Goal: Task Accomplishment & Management: Complete application form

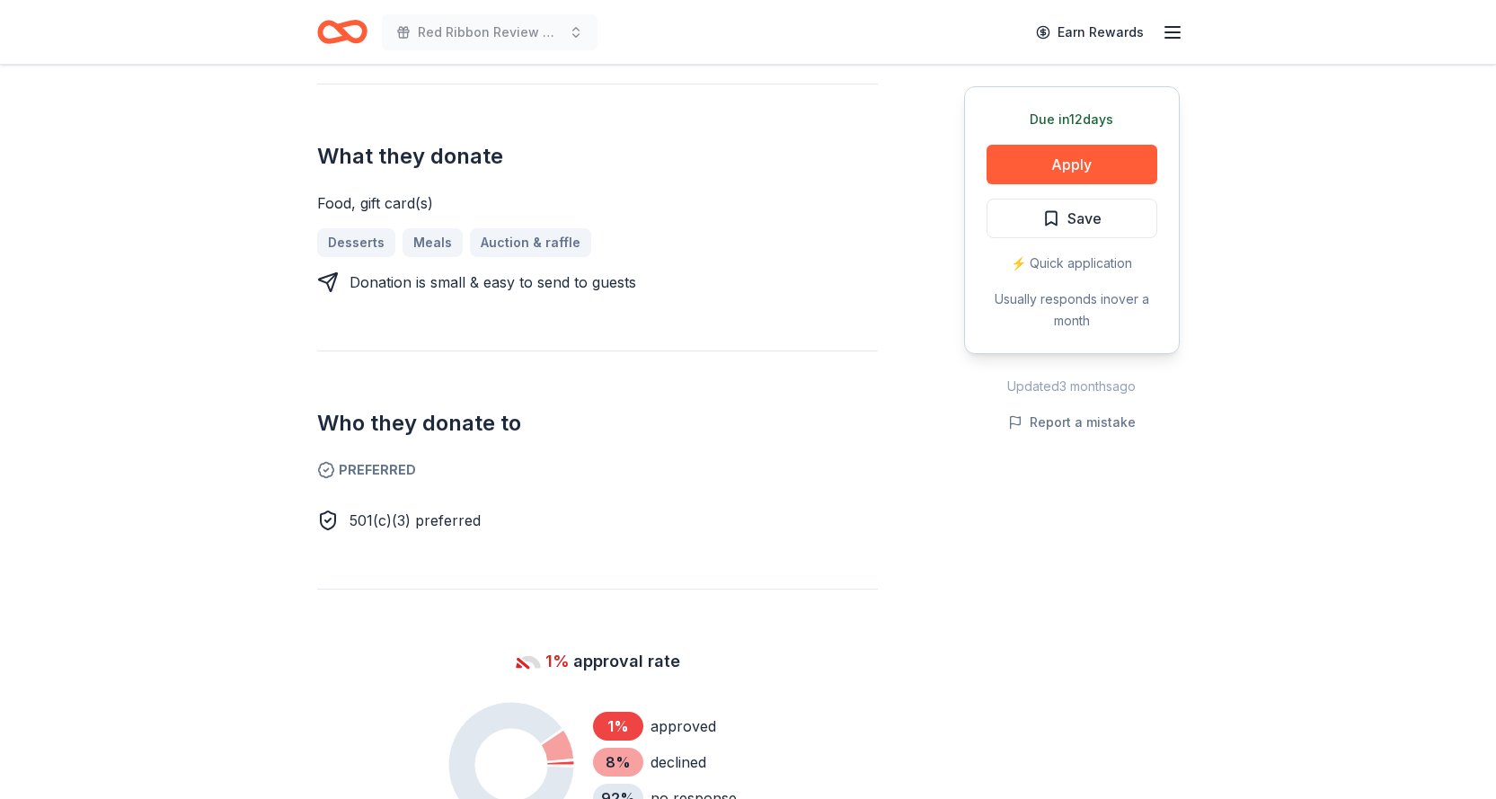
scroll to position [719, 0]
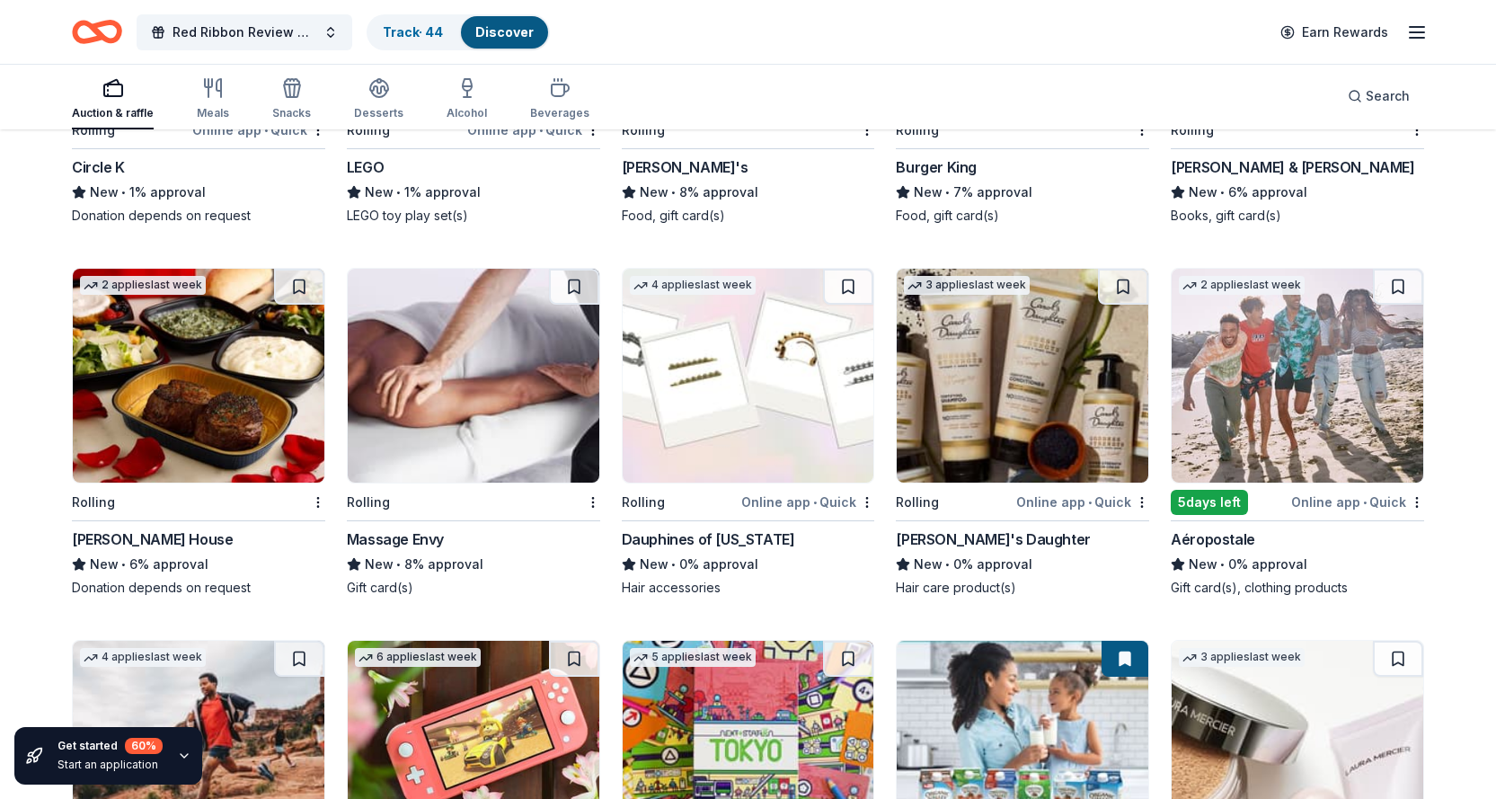
scroll to position [14287, 0]
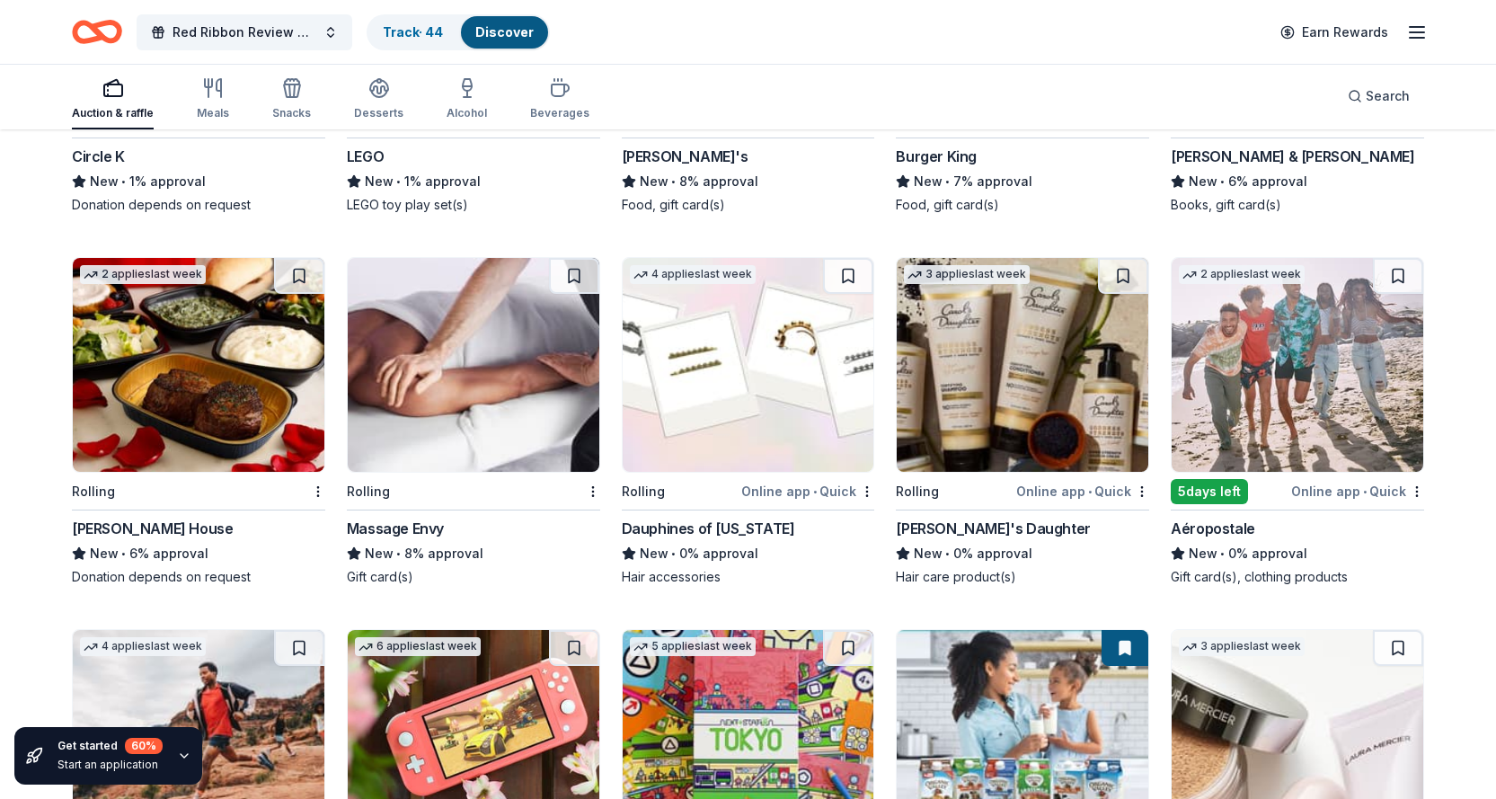
click at [190, 401] on img at bounding box center [199, 365] width 252 height 214
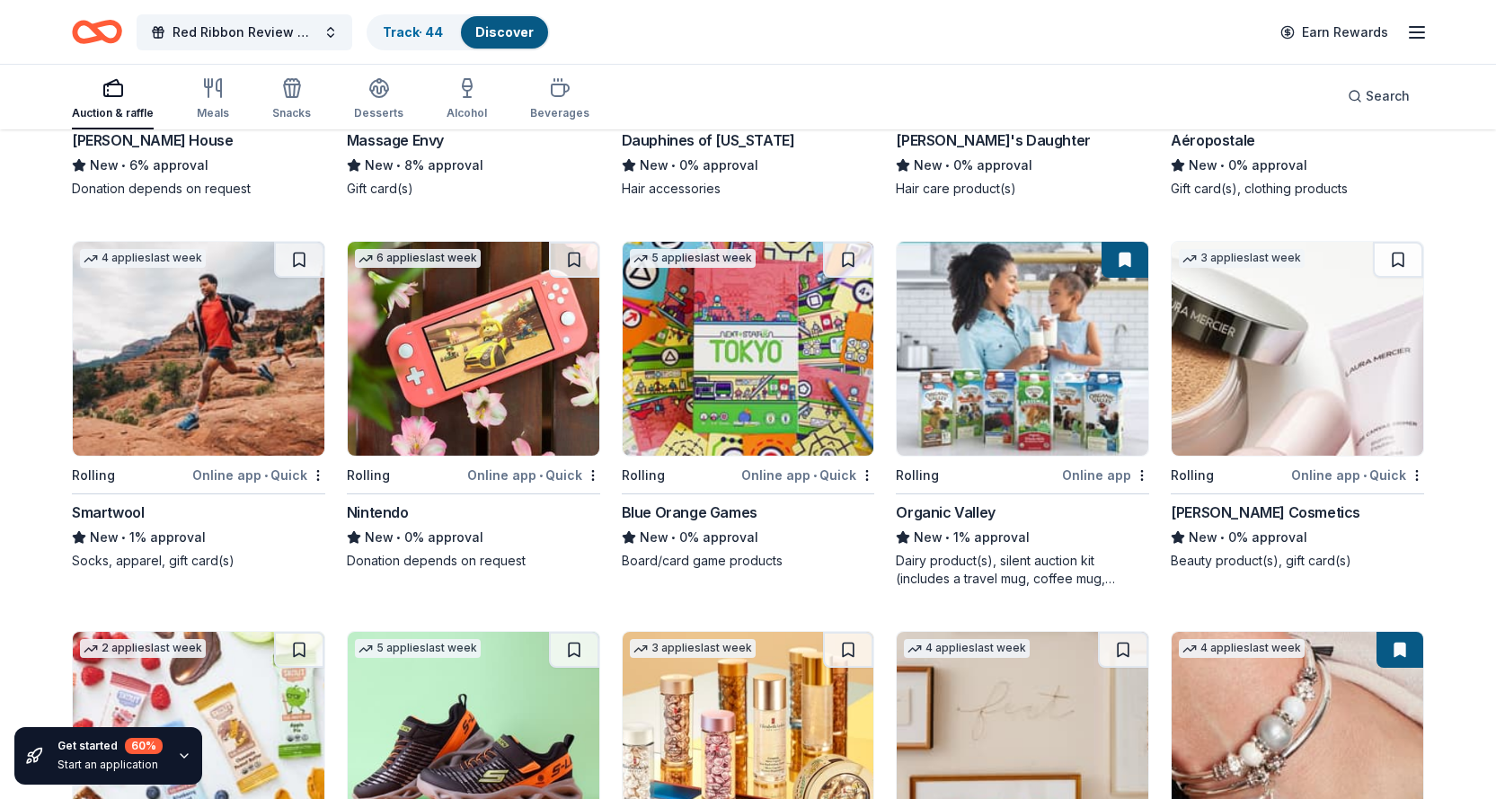
scroll to position [14736, 0]
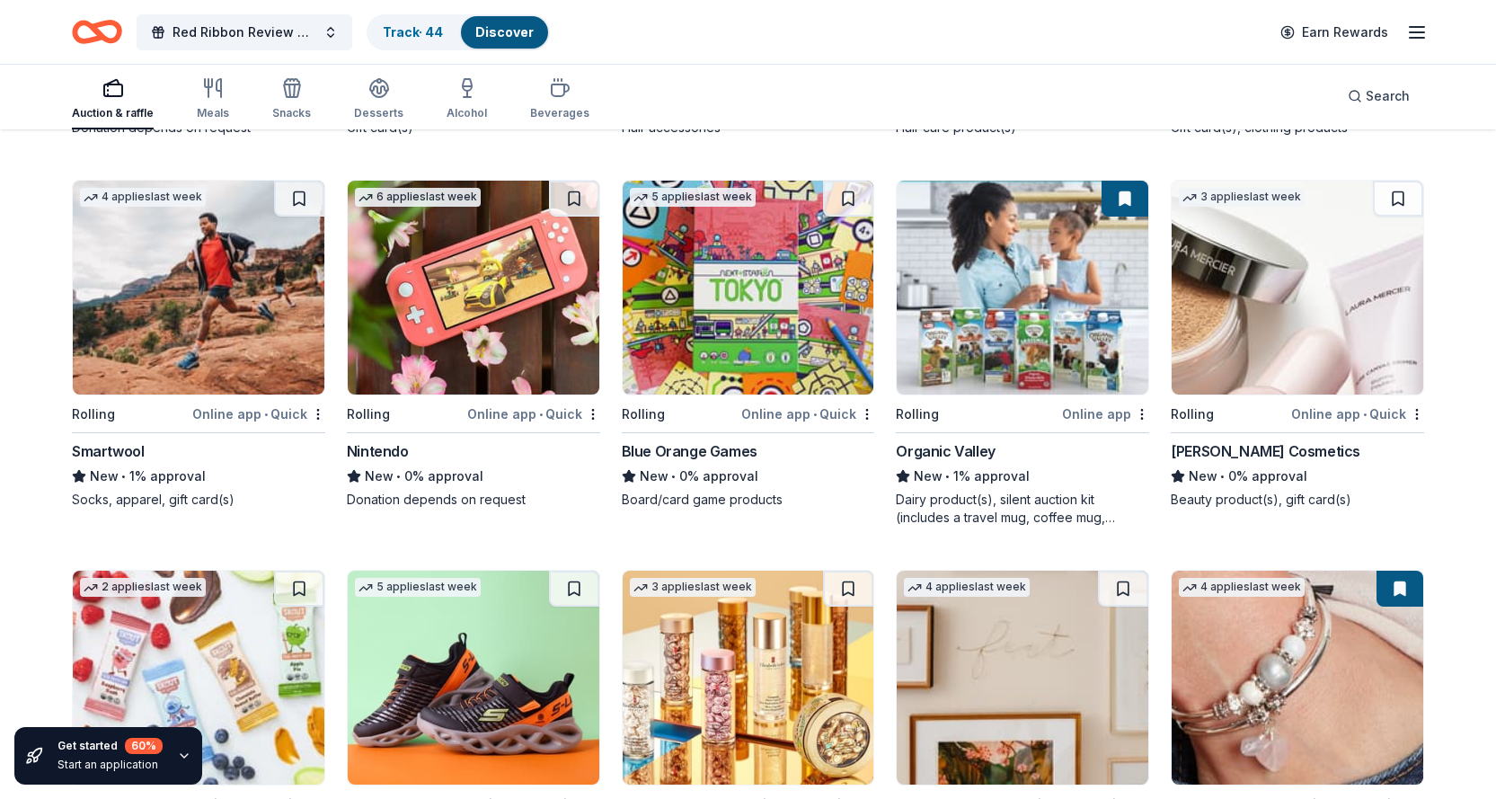
click at [467, 312] on img at bounding box center [474, 288] width 252 height 214
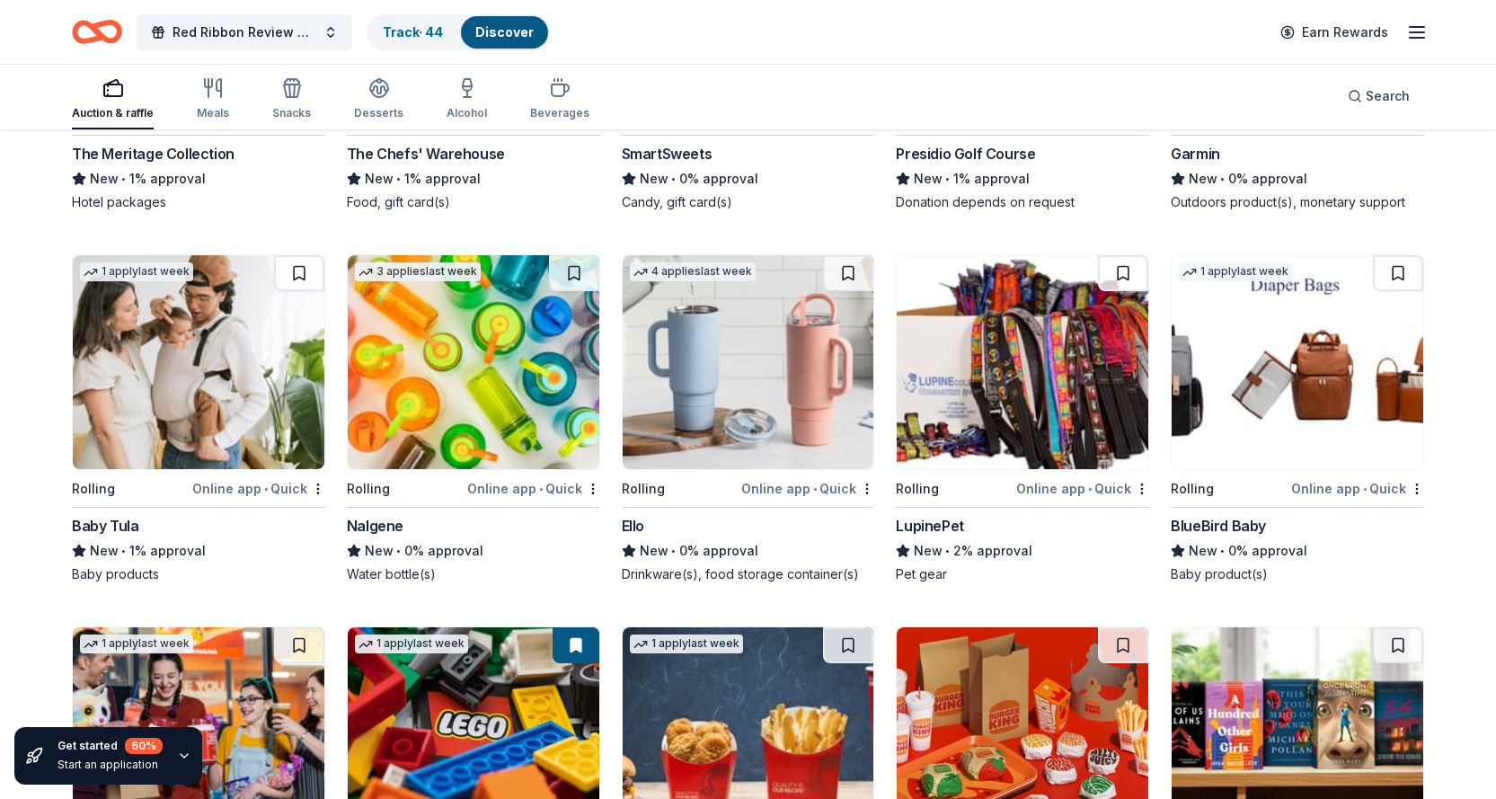
scroll to position [13267, 0]
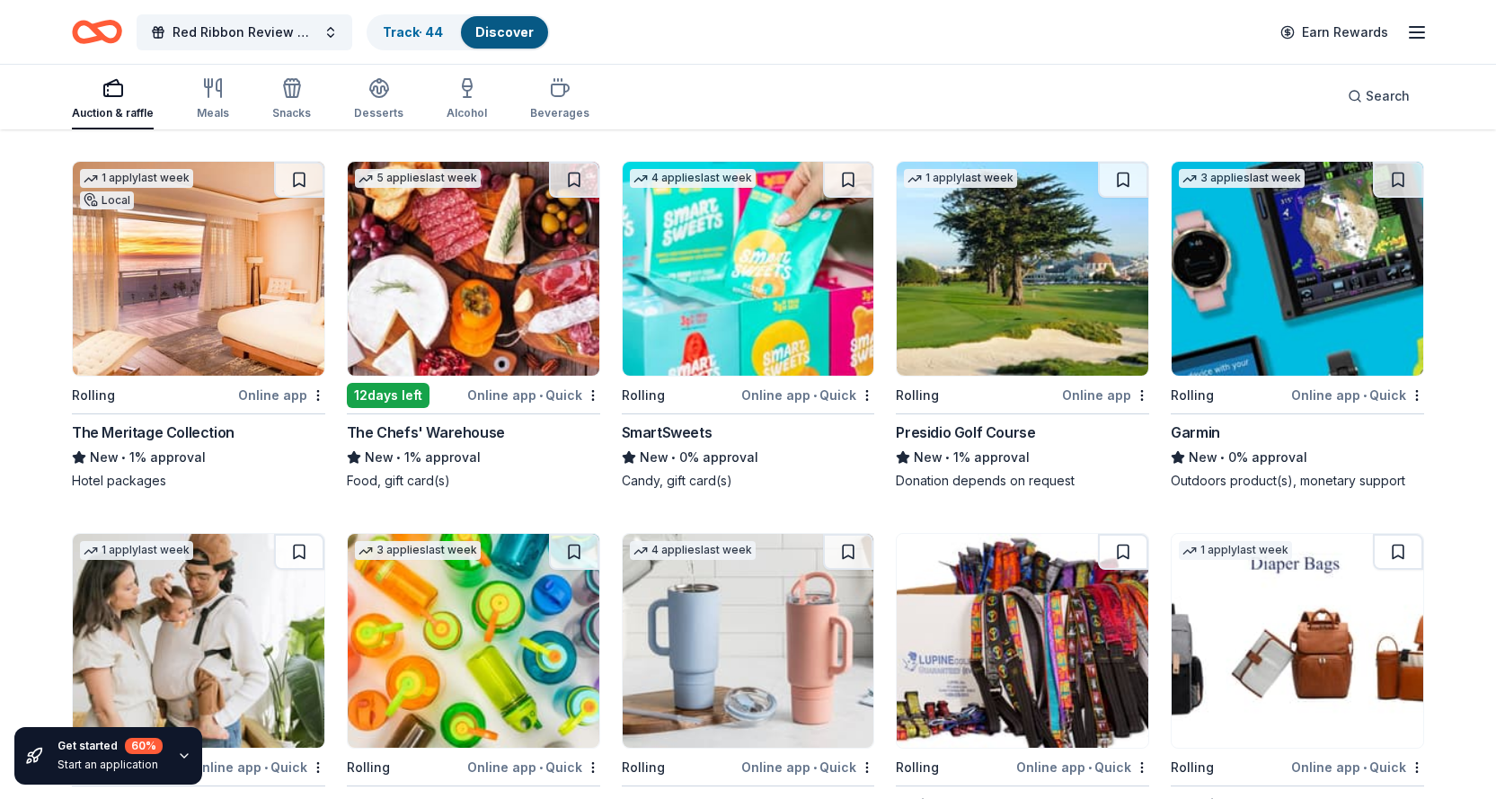
click at [189, 335] on img at bounding box center [199, 269] width 252 height 214
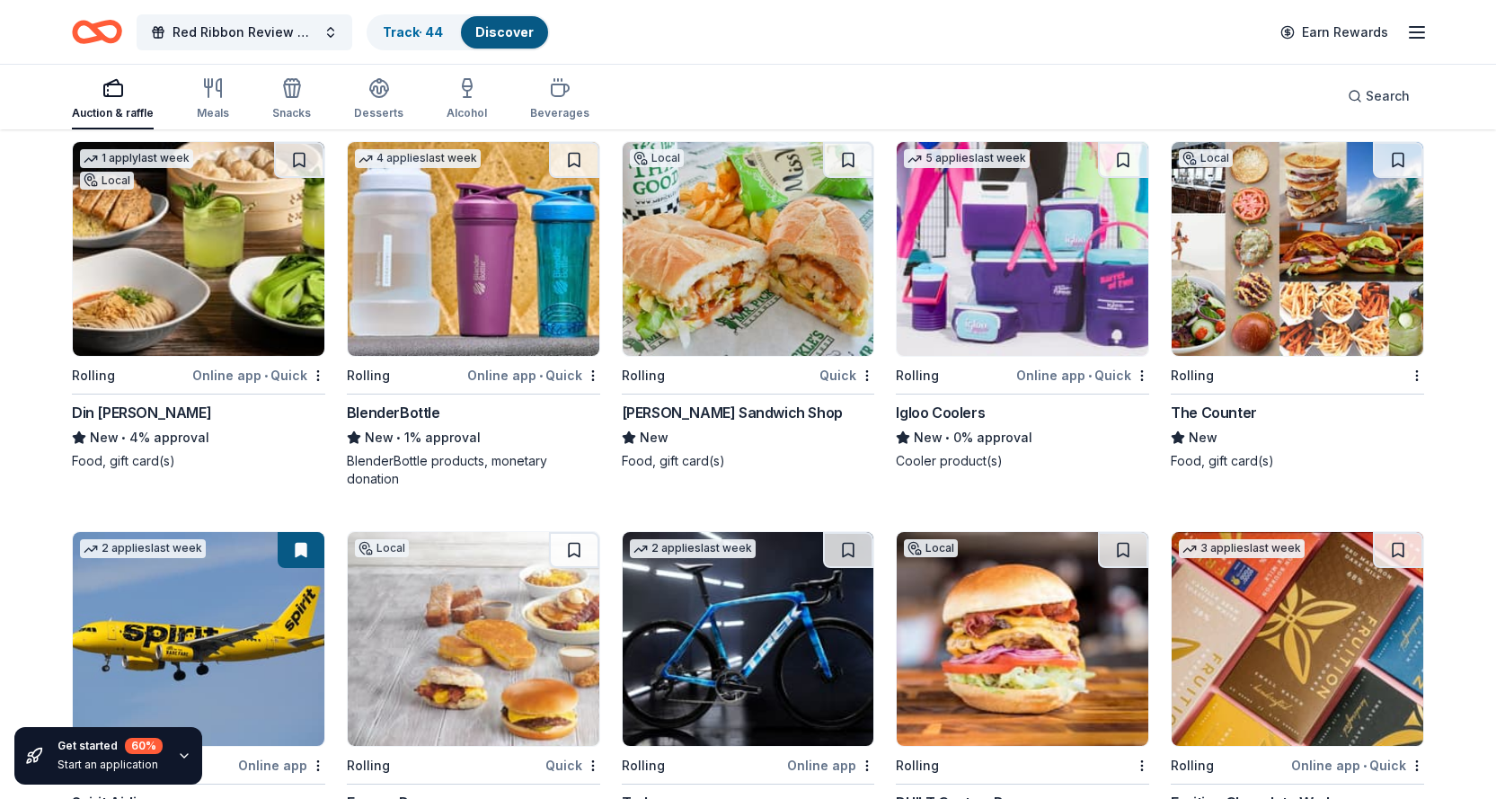
scroll to position [12459, 0]
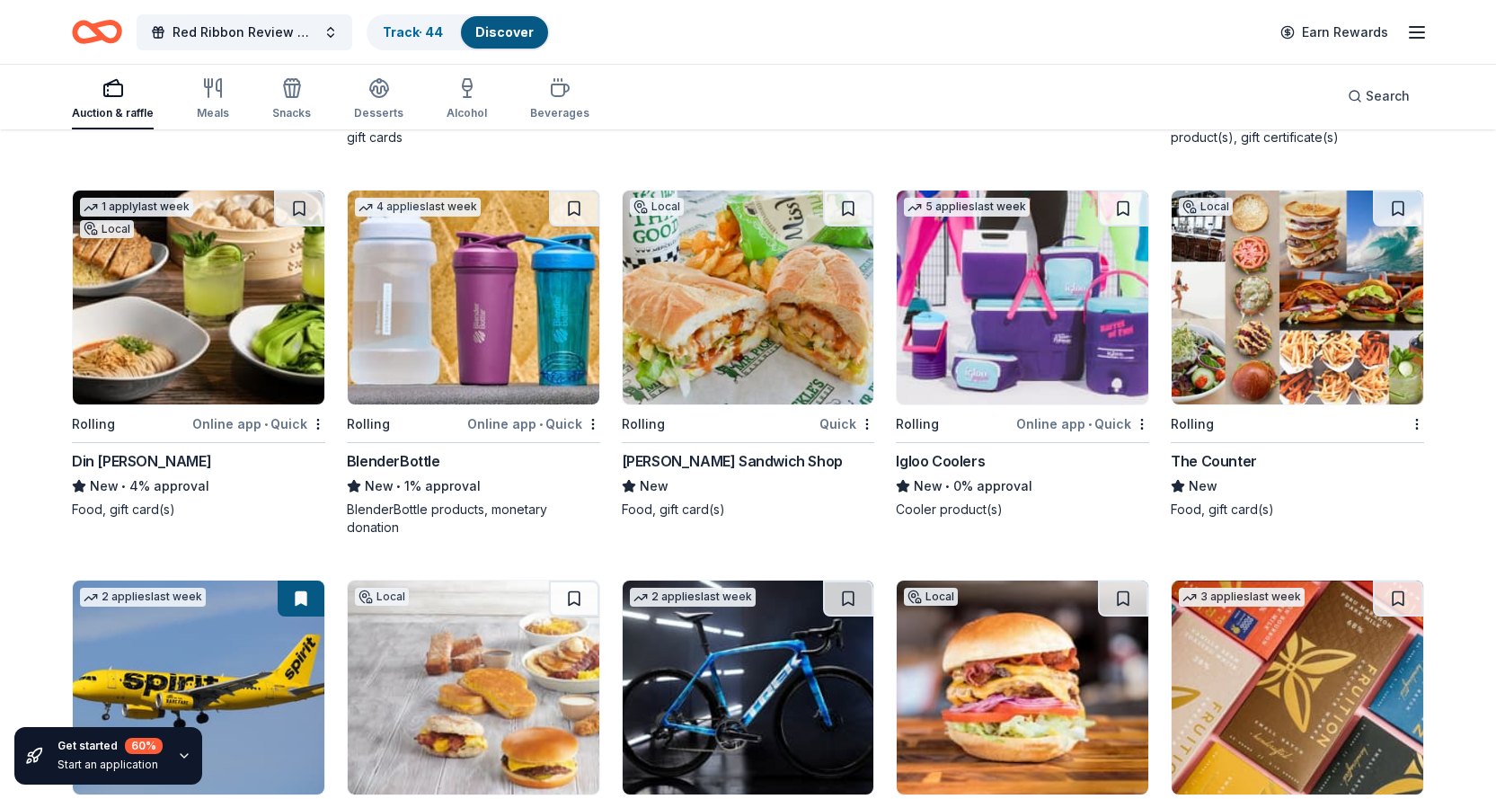
click at [1008, 342] on img at bounding box center [1023, 297] width 252 height 214
click at [1024, 293] on img at bounding box center [1023, 297] width 252 height 214
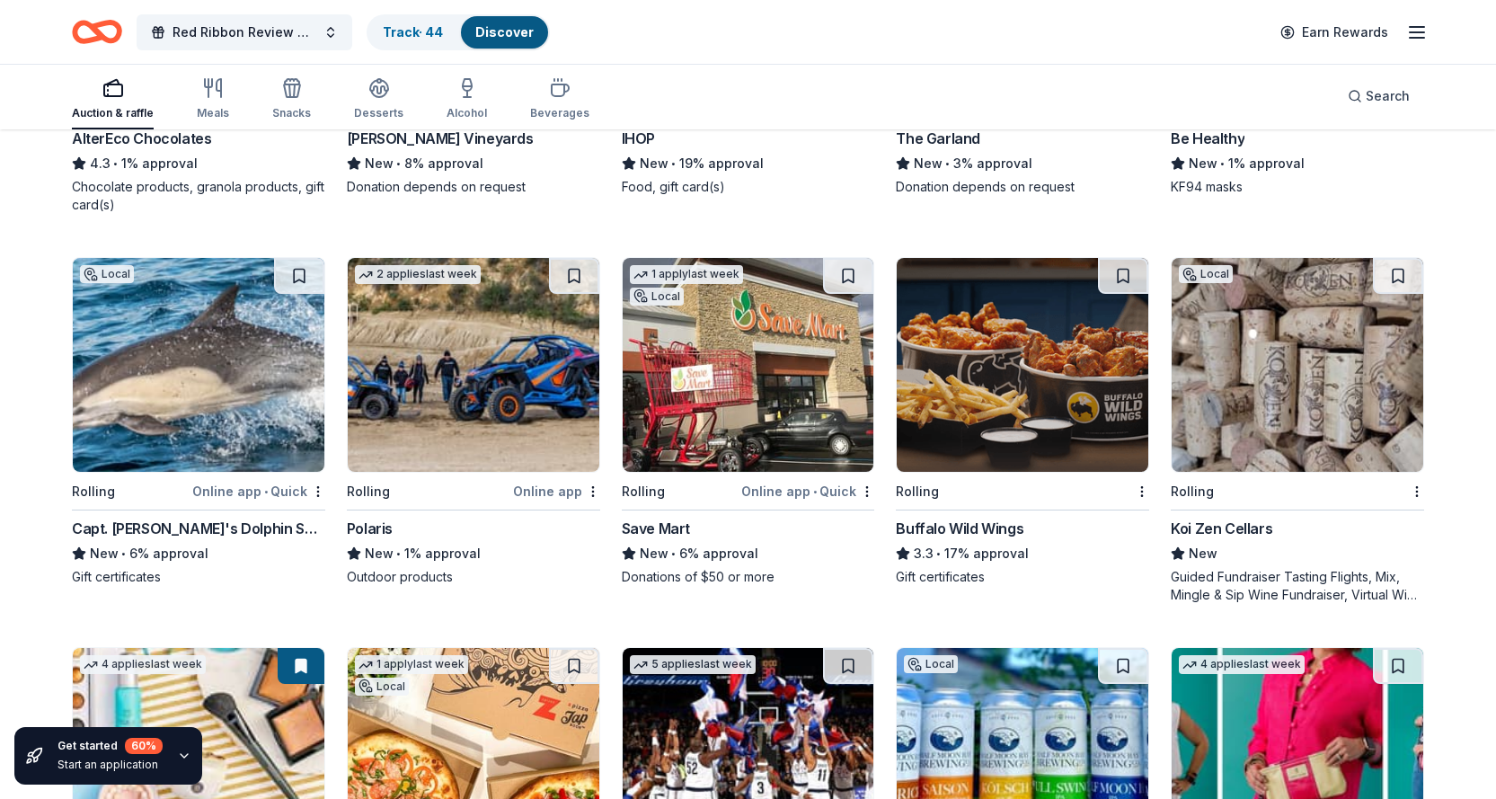
scroll to position [11560, 0]
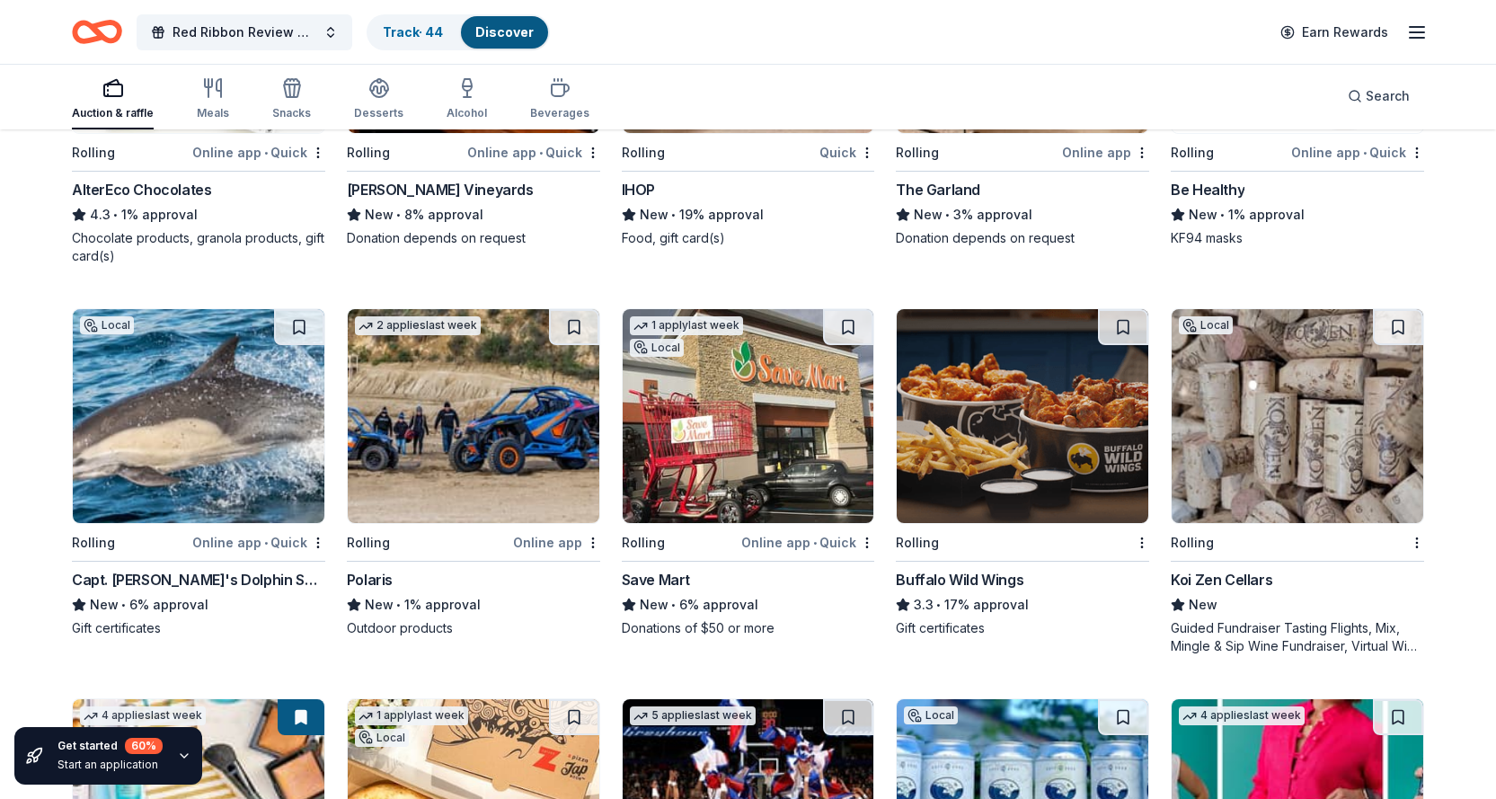
click at [1027, 431] on img at bounding box center [1023, 416] width 252 height 214
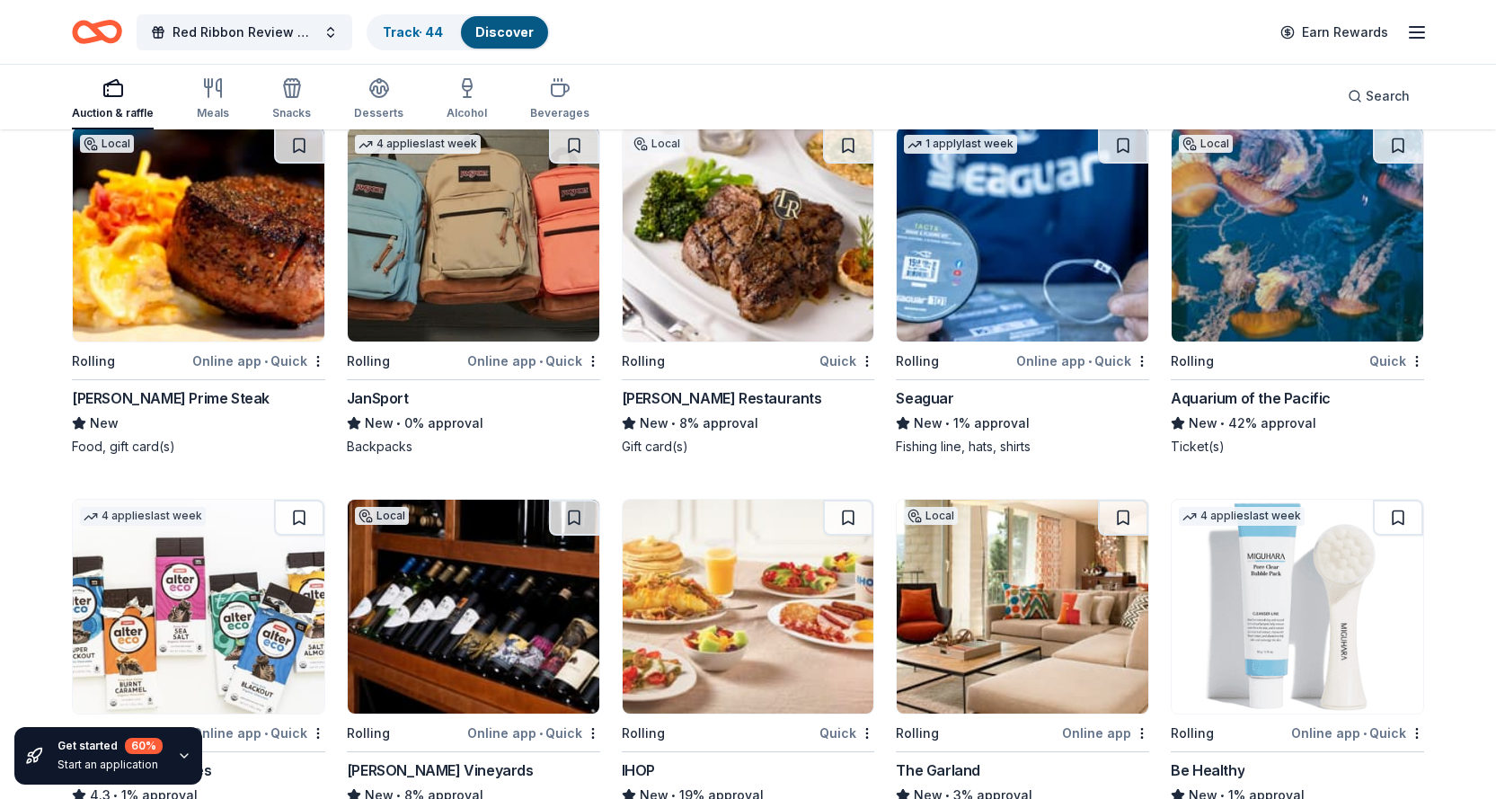
scroll to position [10931, 0]
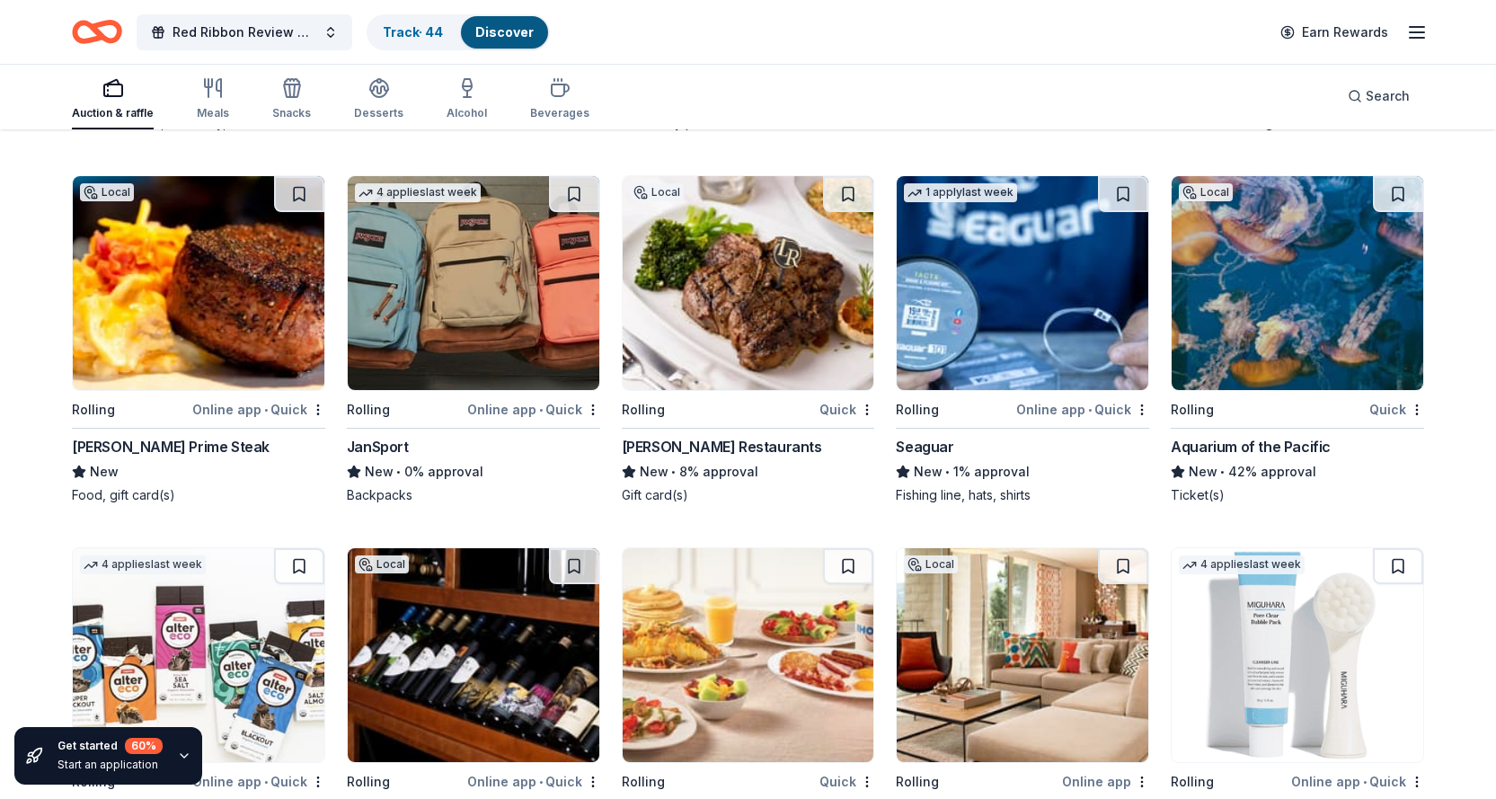
click at [766, 358] on img at bounding box center [749, 283] width 252 height 214
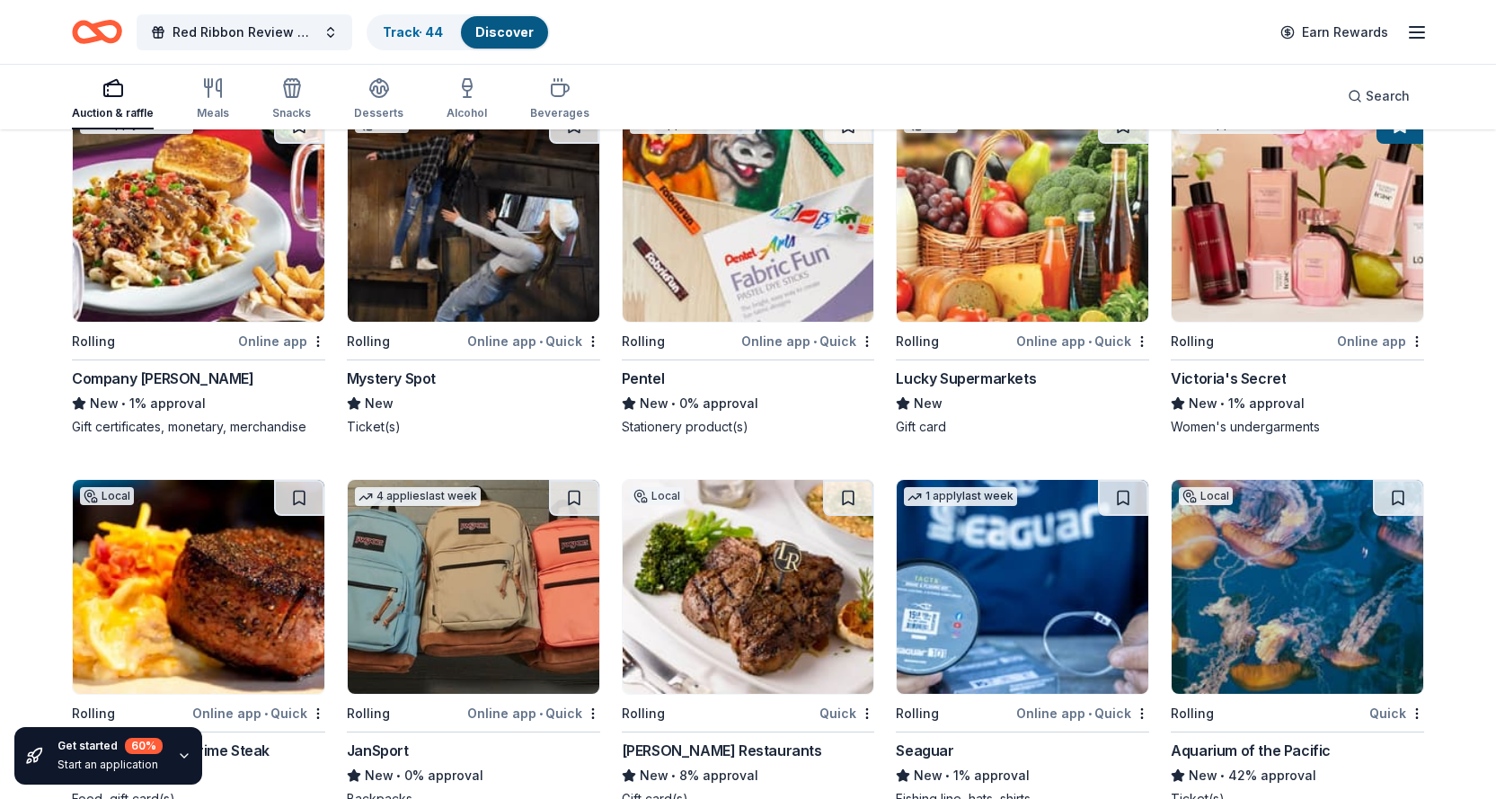
scroll to position [10572, 0]
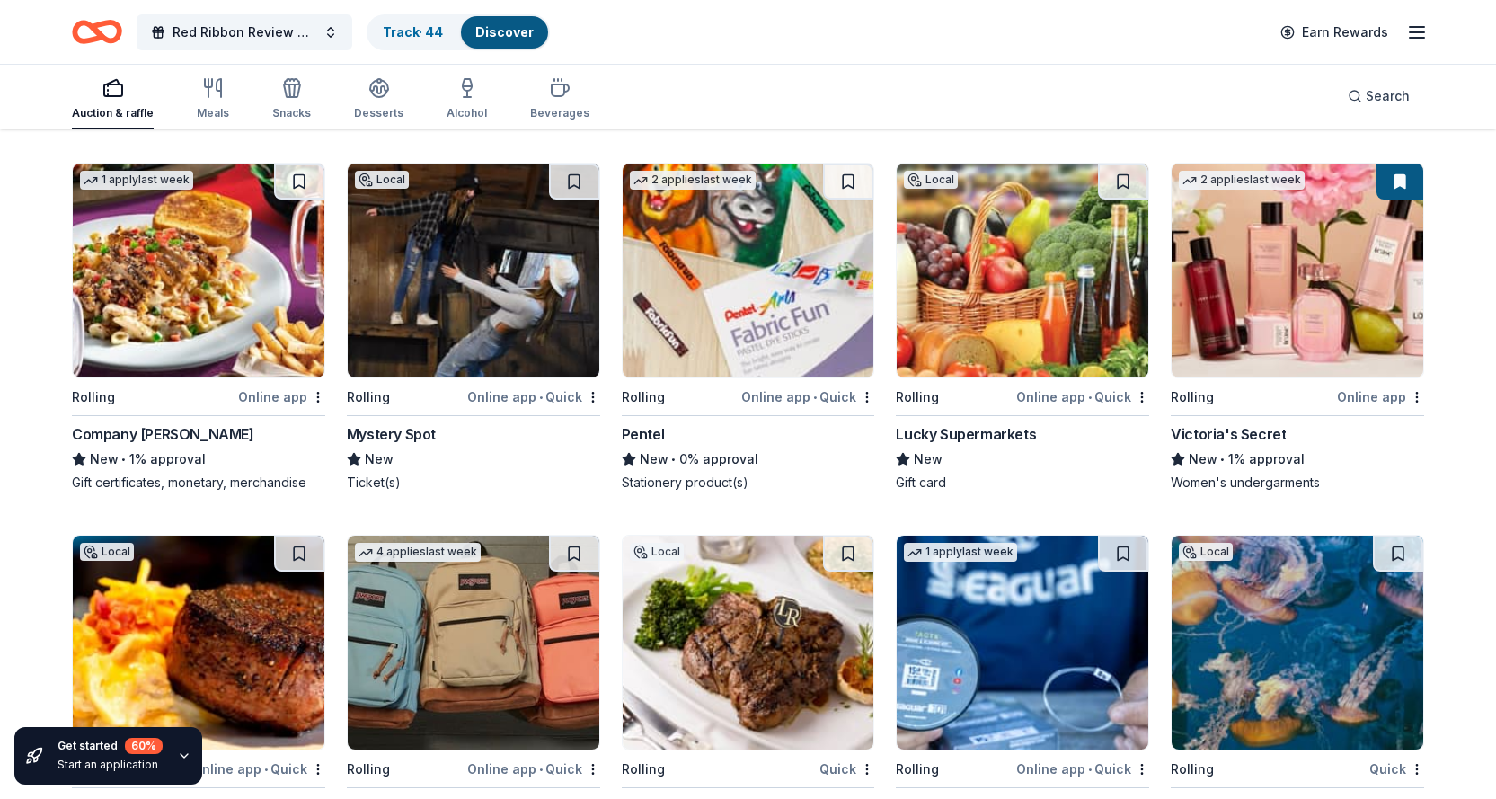
click at [757, 318] on img at bounding box center [749, 271] width 252 height 214
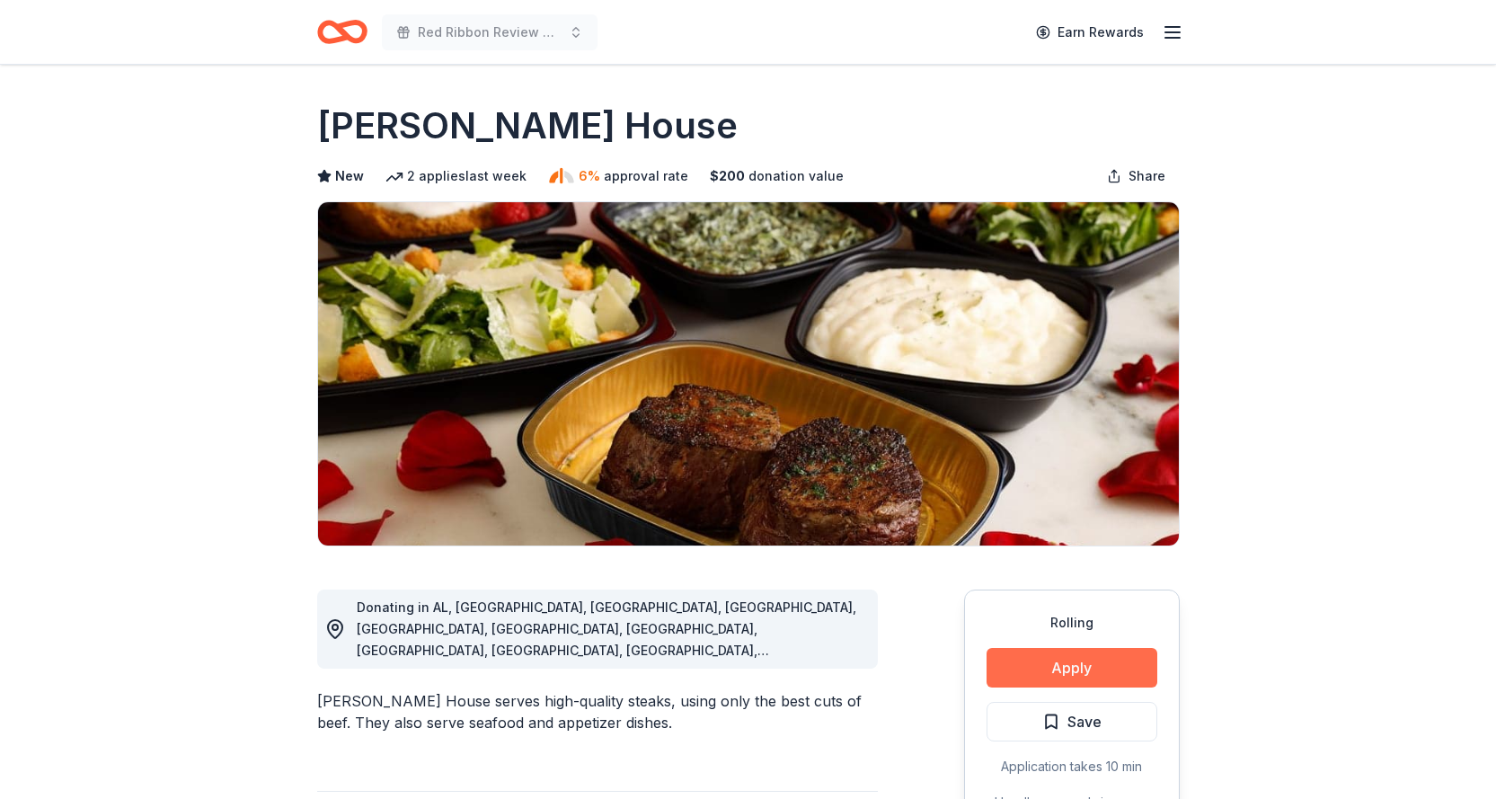
click at [1076, 660] on button "Apply" at bounding box center [1072, 668] width 171 height 40
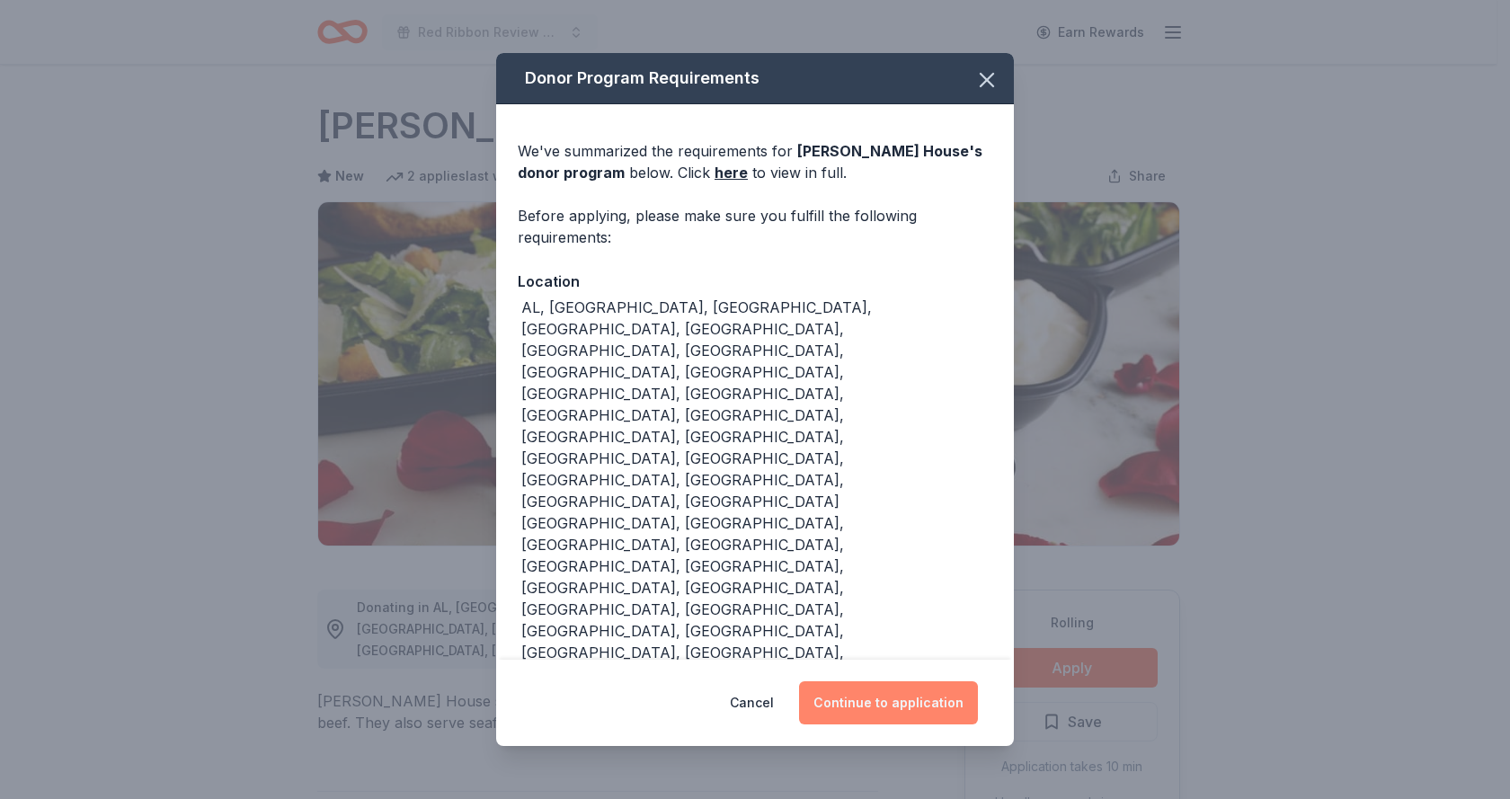
click at [892, 681] on button "Continue to application" at bounding box center [888, 702] width 179 height 43
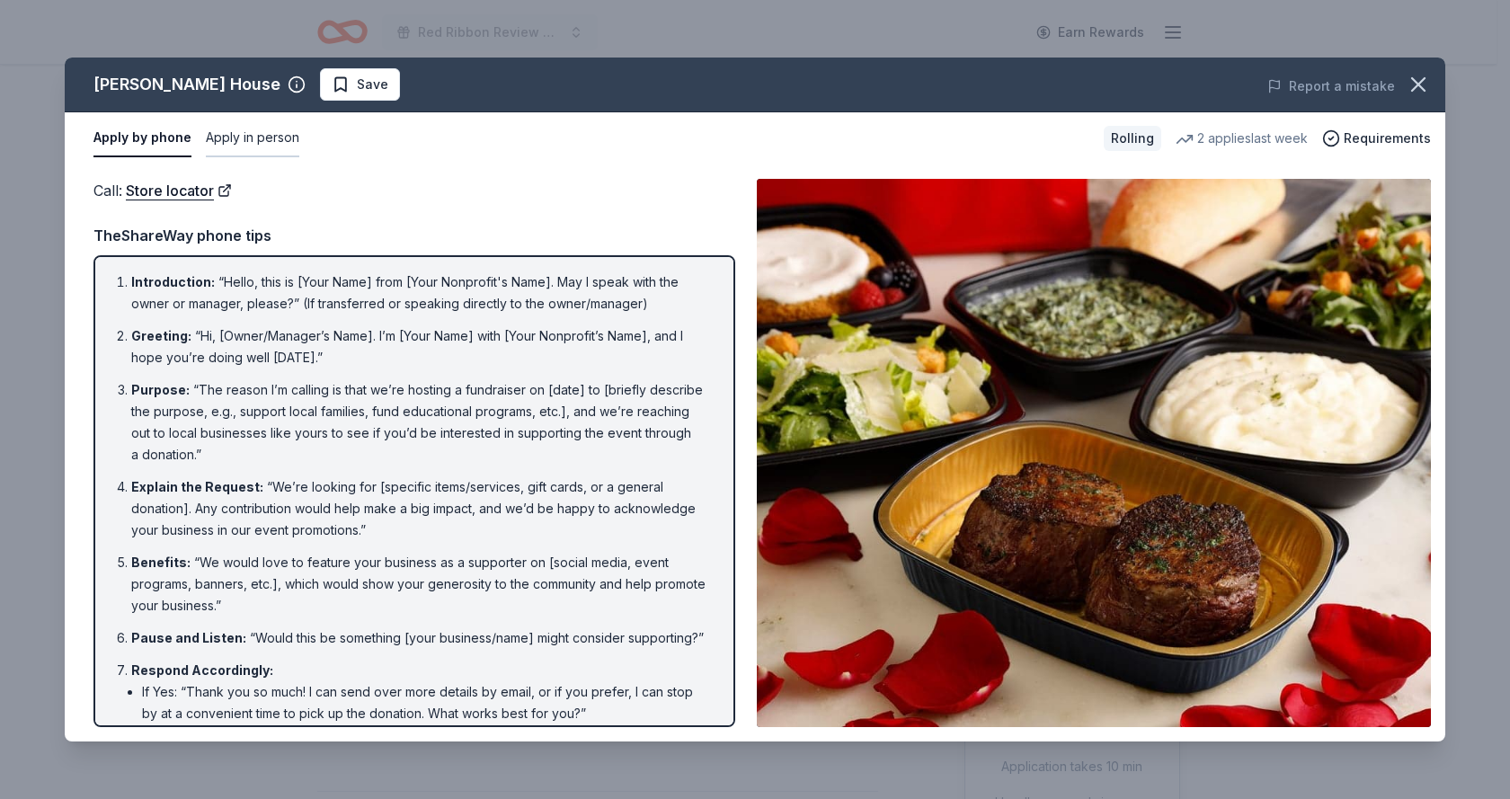
click at [241, 133] on button "Apply in person" at bounding box center [252, 139] width 93 height 38
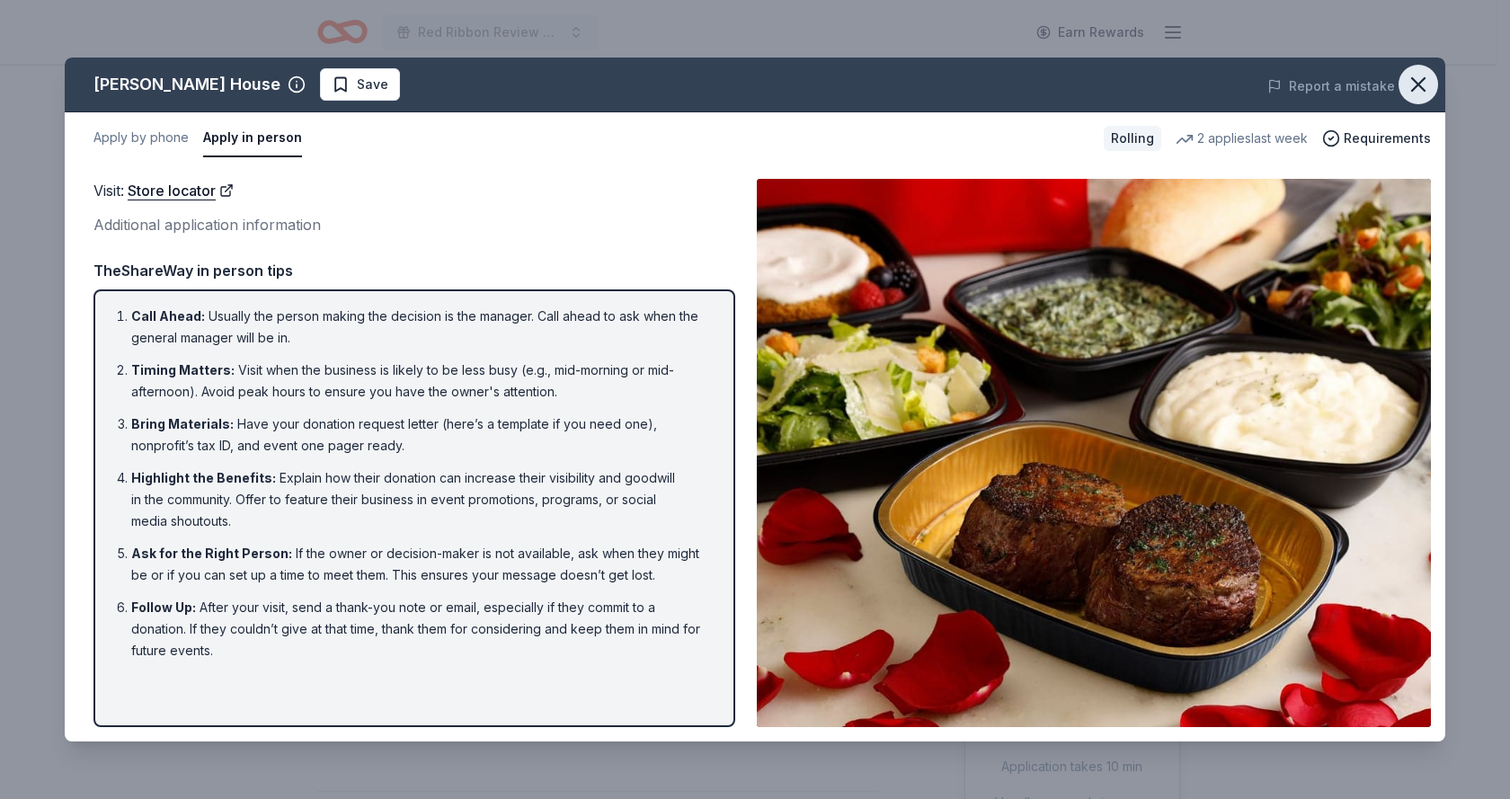
click at [1415, 87] on icon "button" at bounding box center [1418, 84] width 13 height 13
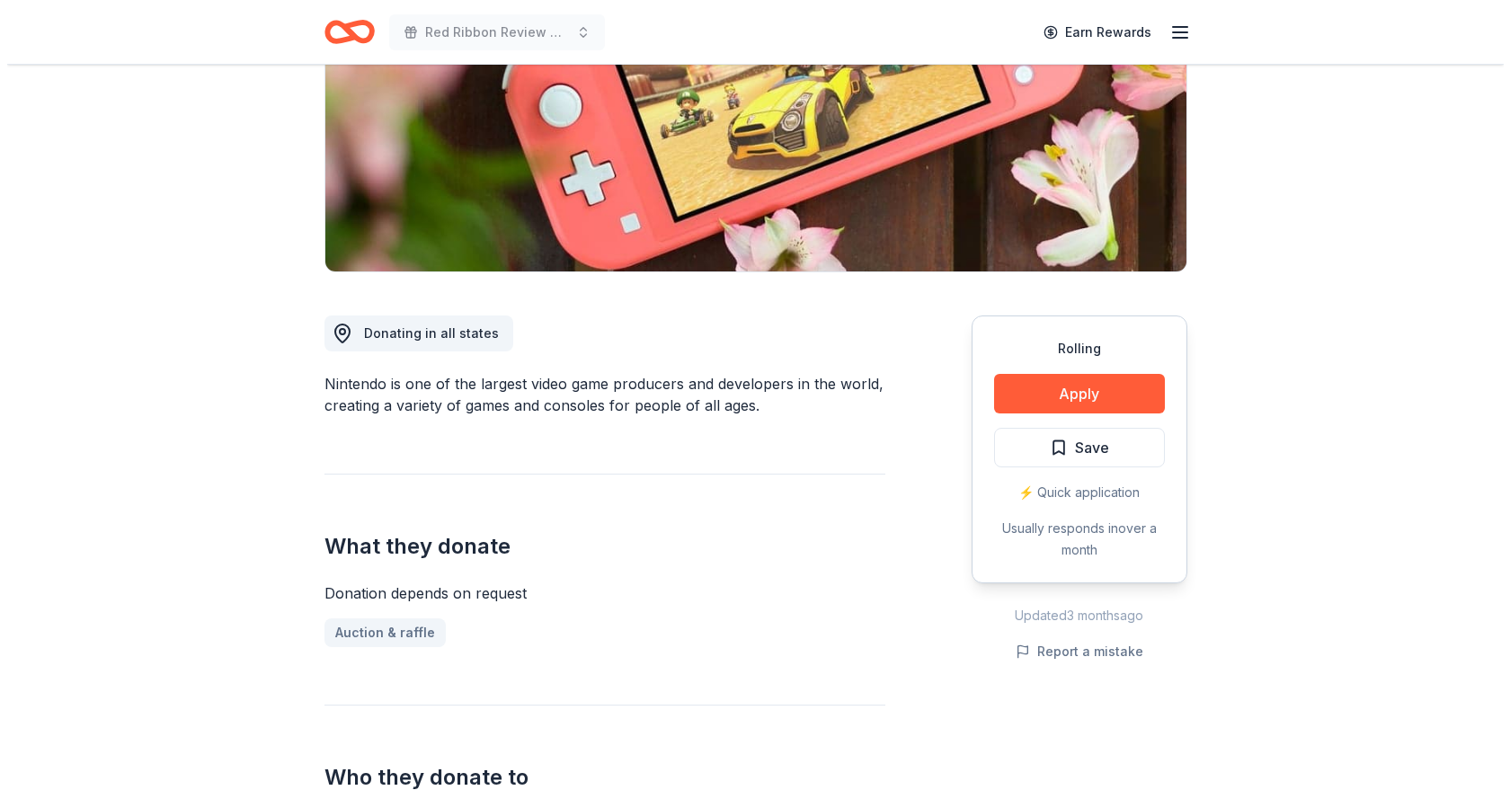
scroll to position [359, 0]
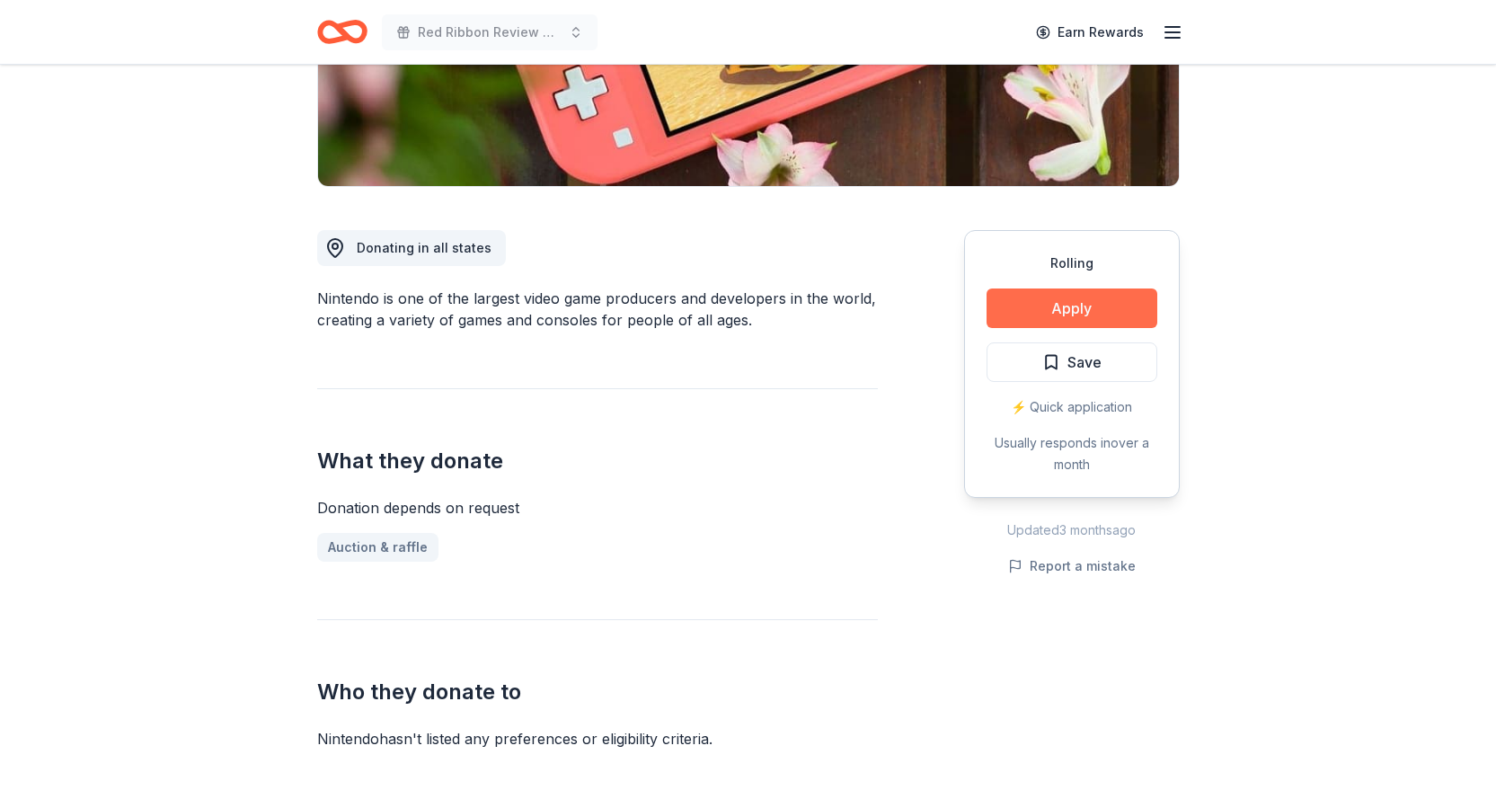
click at [1085, 308] on button "Apply" at bounding box center [1072, 308] width 171 height 40
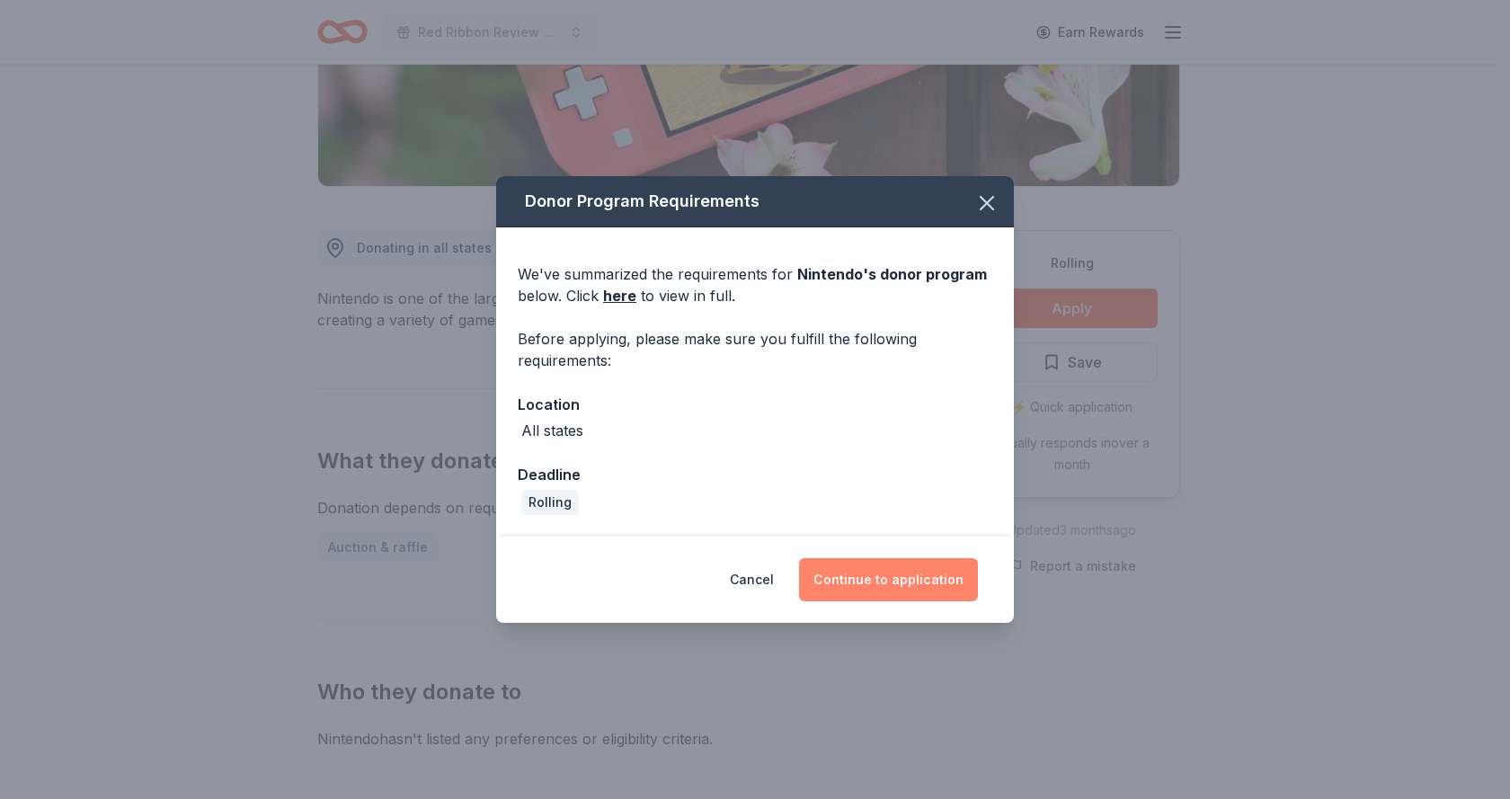
click at [903, 578] on button "Continue to application" at bounding box center [888, 579] width 179 height 43
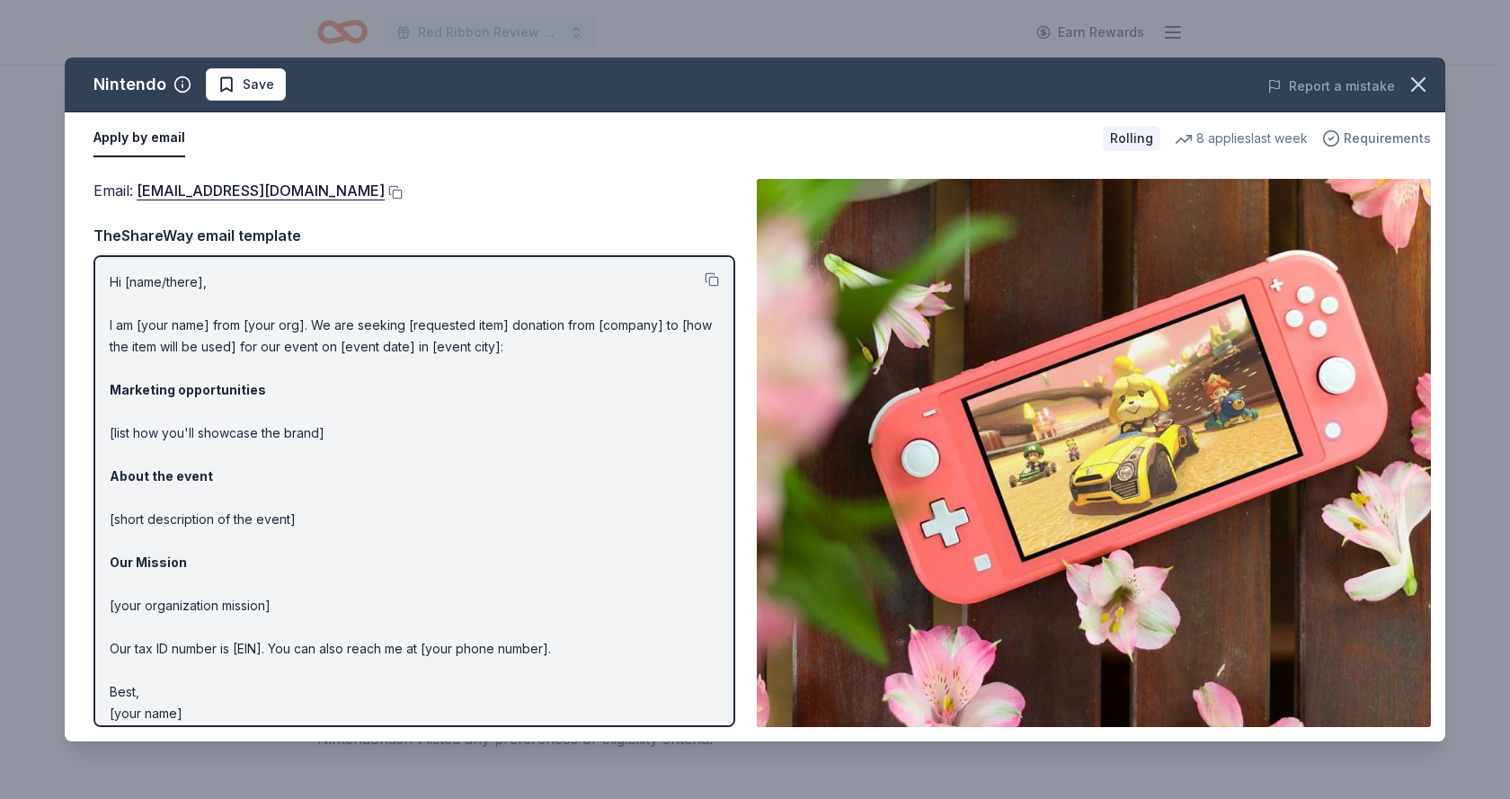
click at [1333, 132] on icon "button" at bounding box center [1331, 138] width 18 height 18
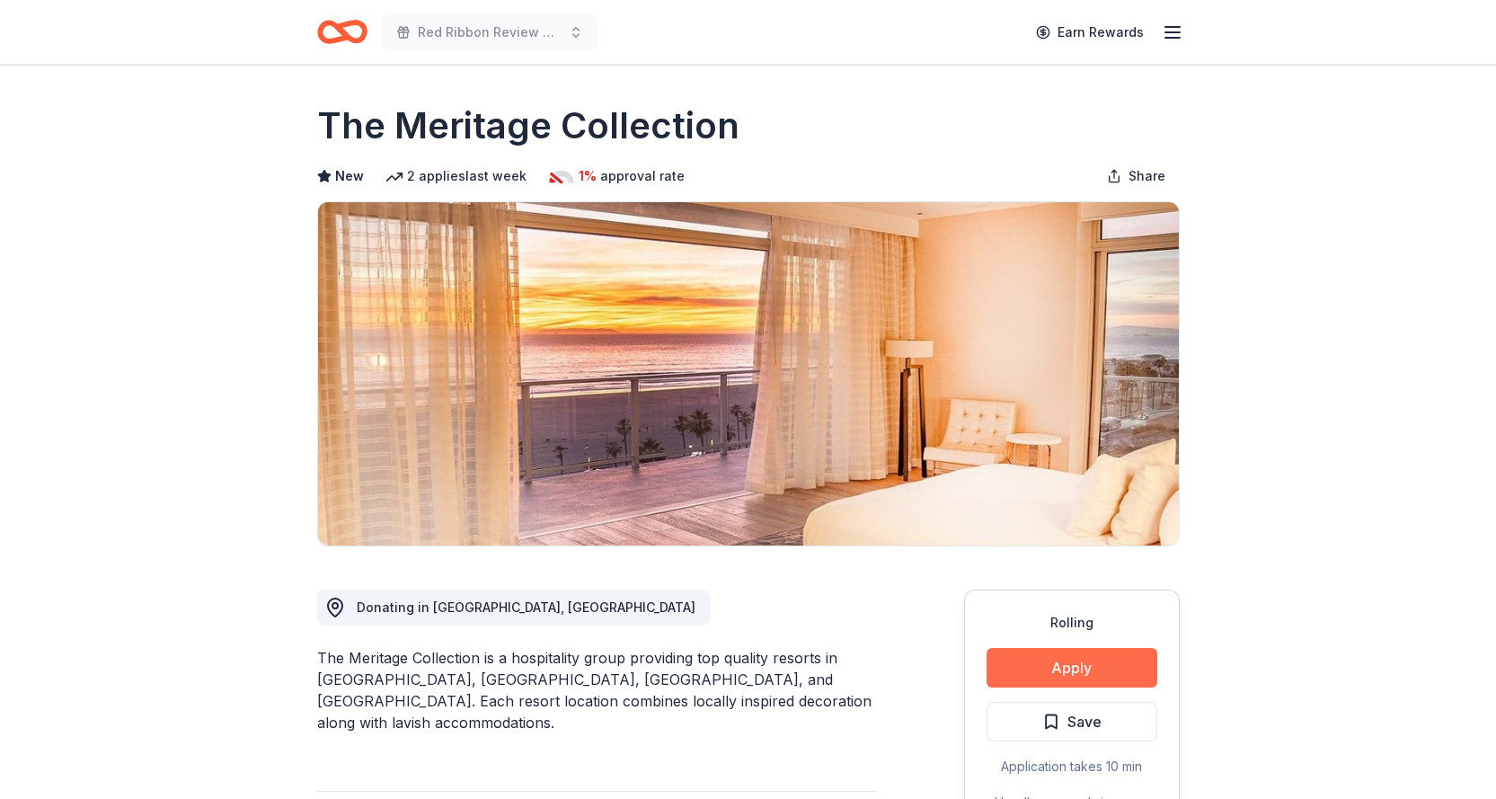
click at [1103, 653] on button "Apply" at bounding box center [1072, 668] width 171 height 40
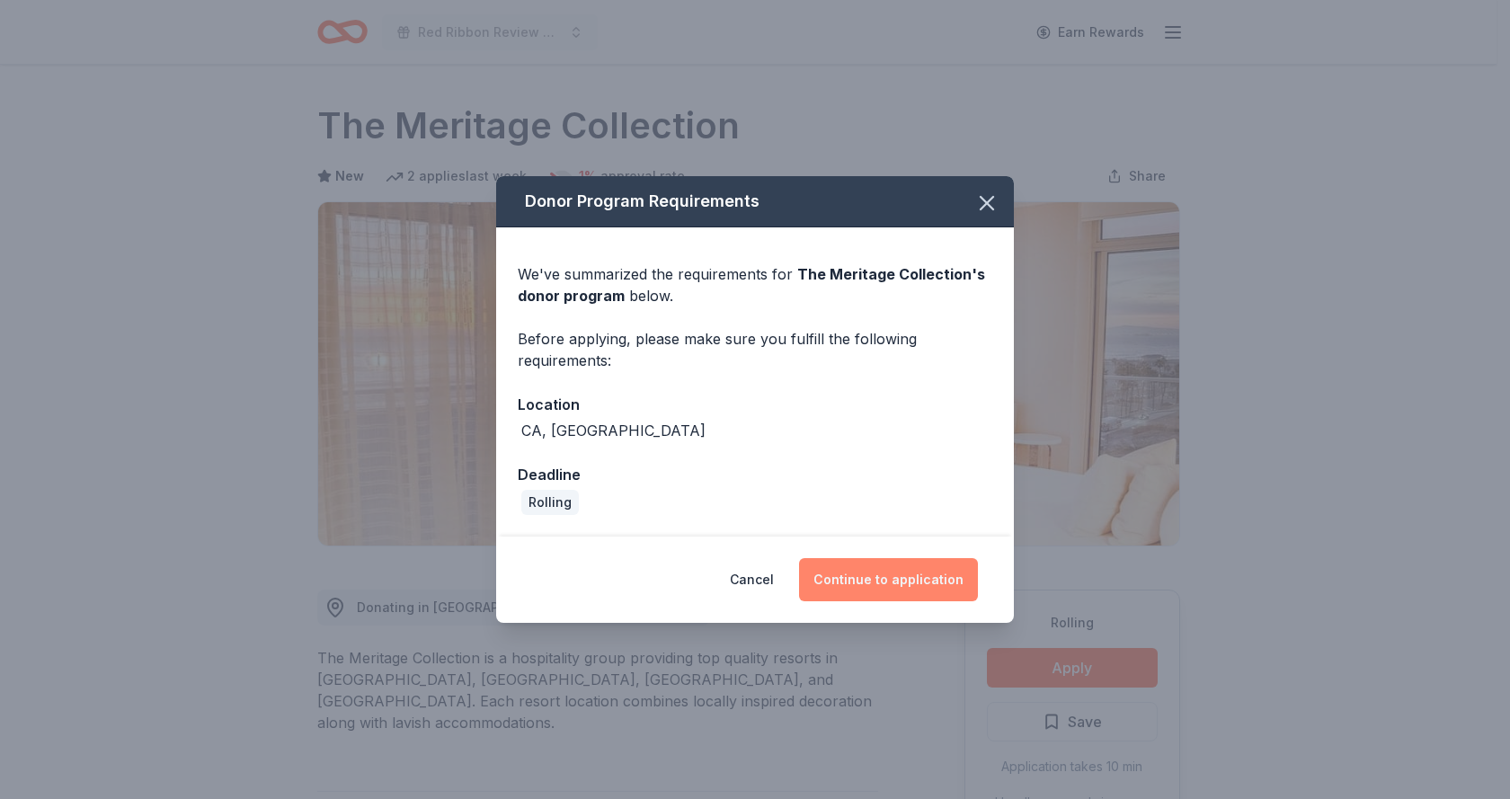
click at [911, 570] on button "Continue to application" at bounding box center [888, 579] width 179 height 43
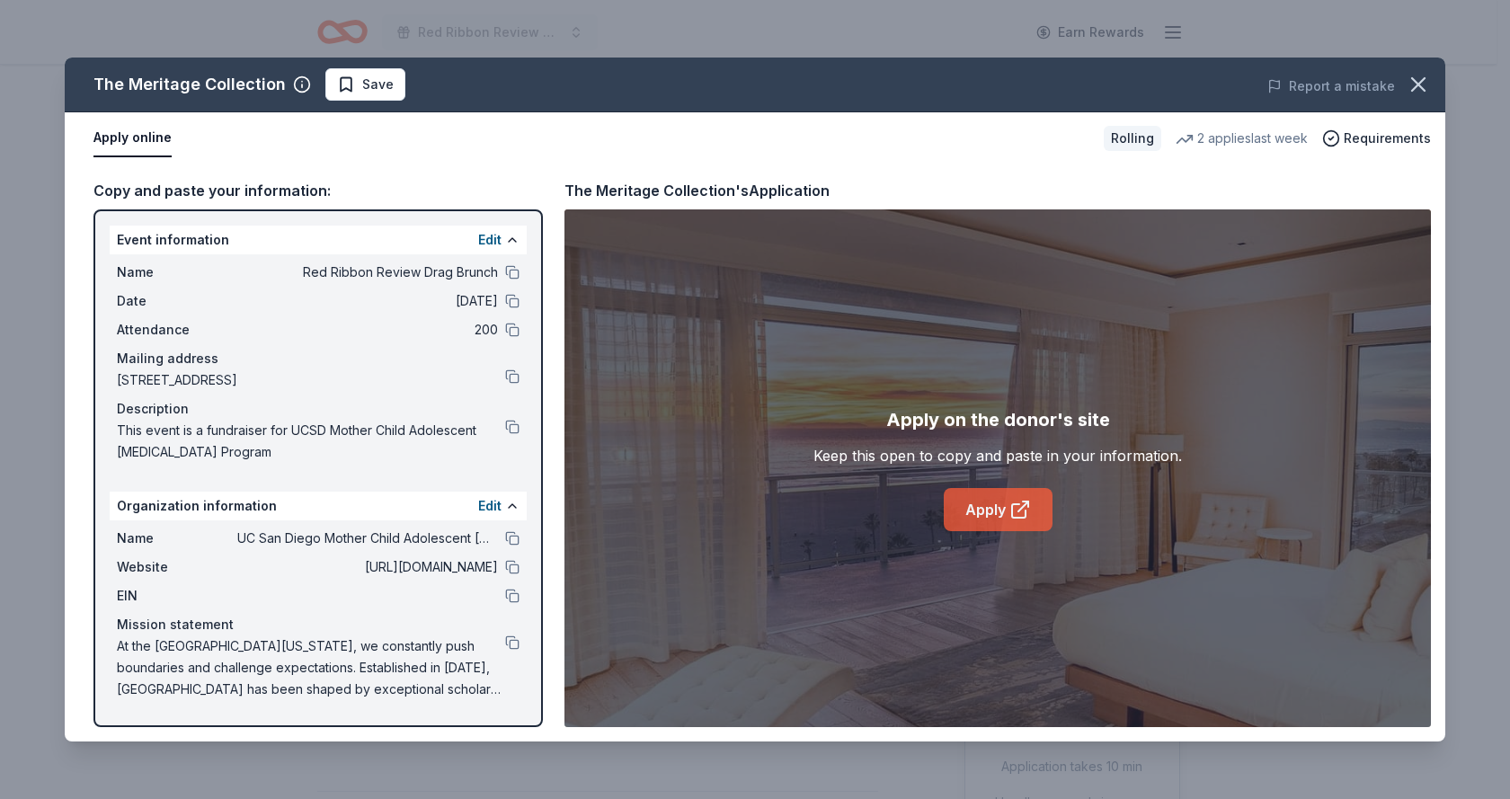
click at [994, 499] on link "Apply" at bounding box center [997, 509] width 109 height 43
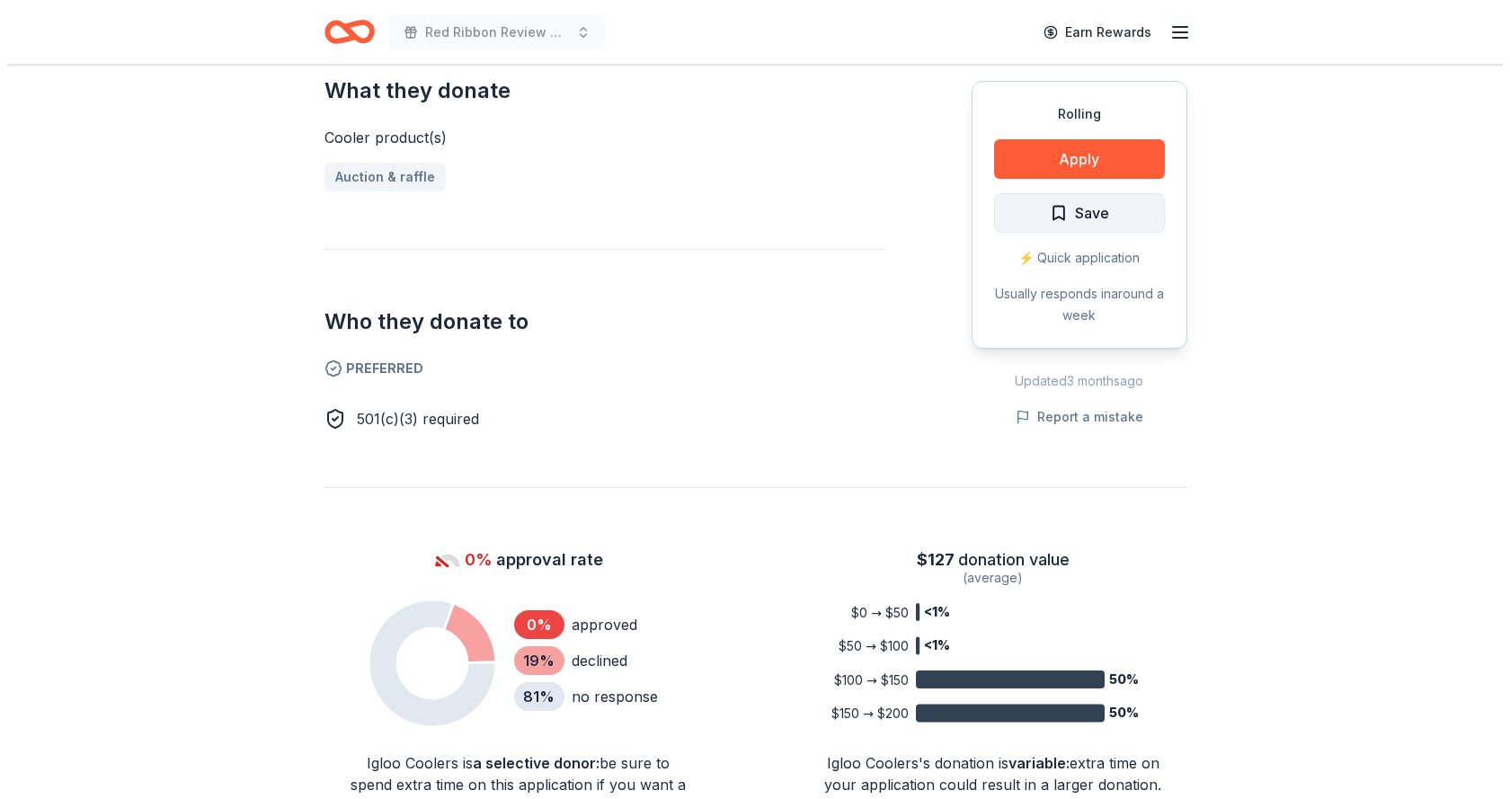
scroll to position [809, 0]
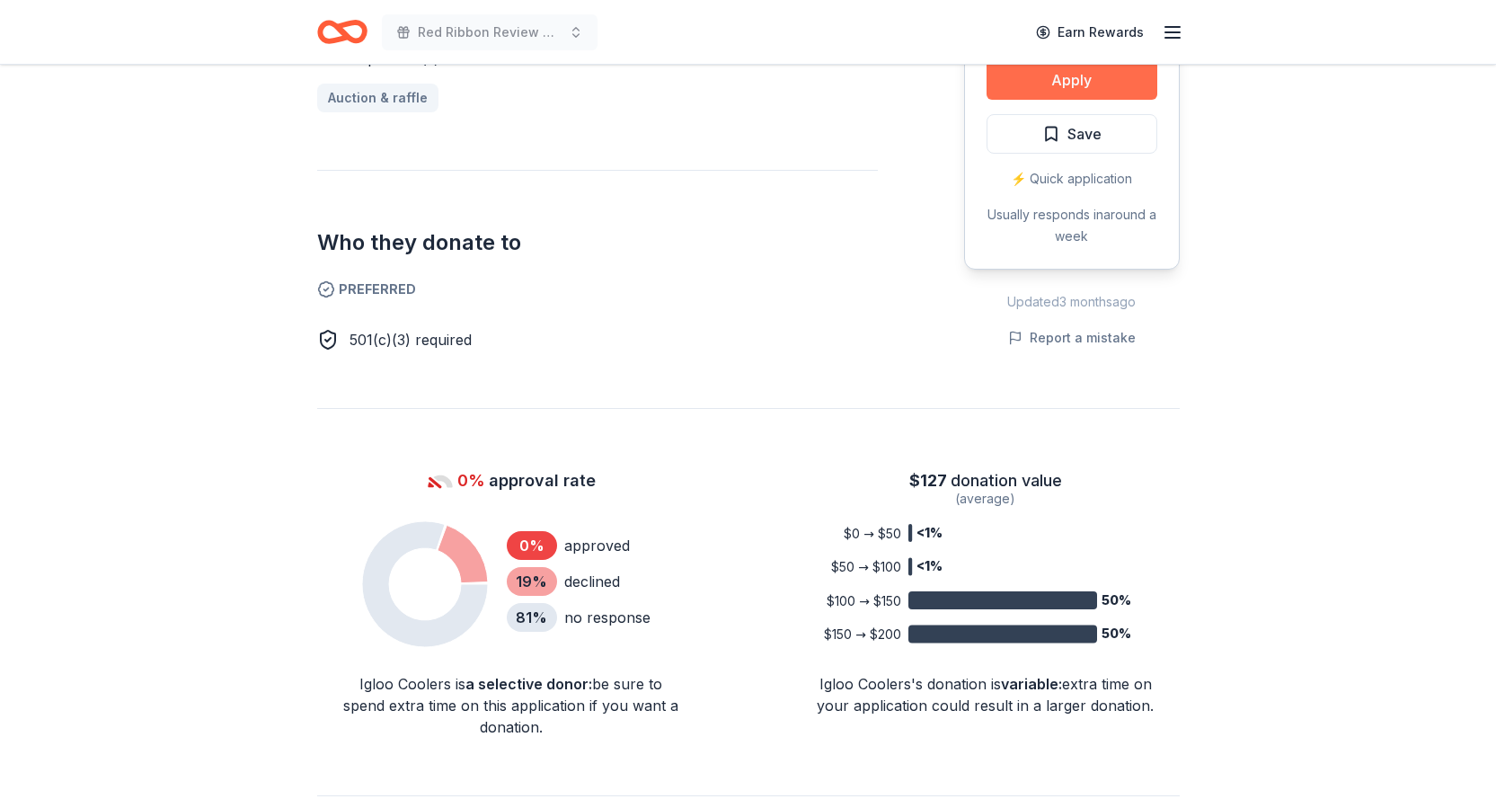
click at [1111, 84] on button "Apply" at bounding box center [1072, 80] width 171 height 40
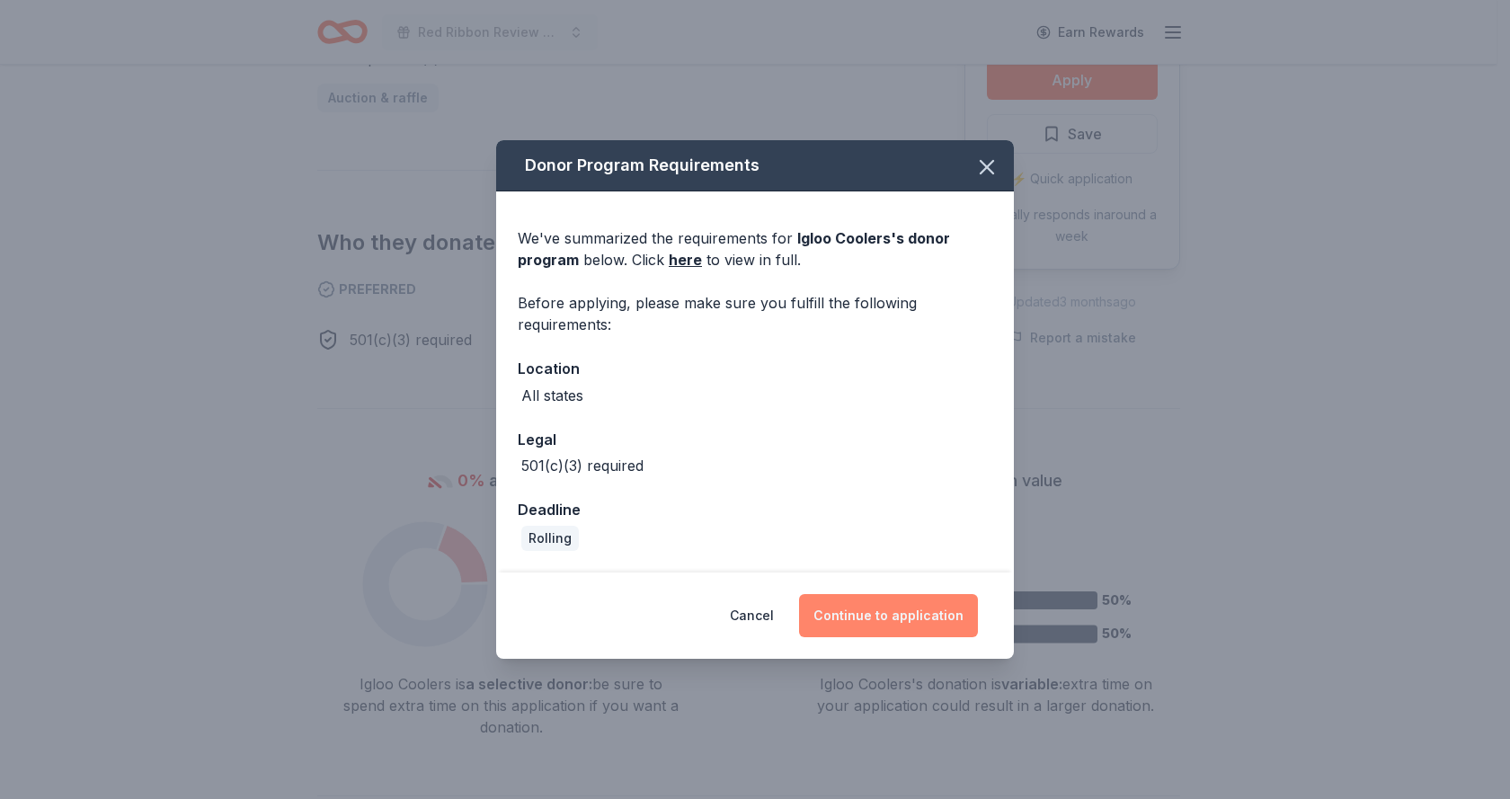
click at [912, 603] on button "Continue to application" at bounding box center [888, 615] width 179 height 43
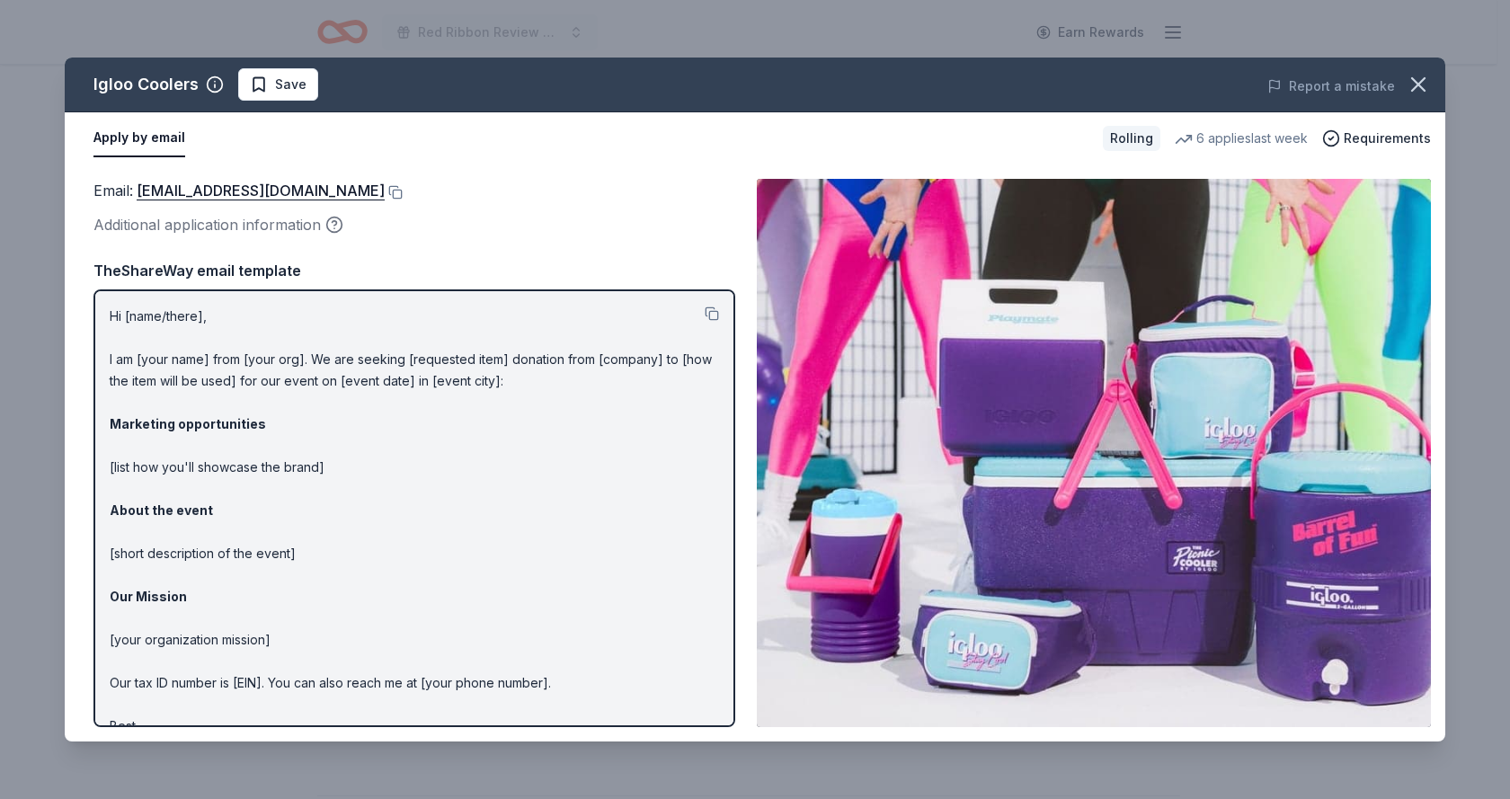
click at [262, 225] on div "Additional application information" at bounding box center [414, 224] width 642 height 23
click at [332, 224] on icon "button" at bounding box center [334, 225] width 18 height 18
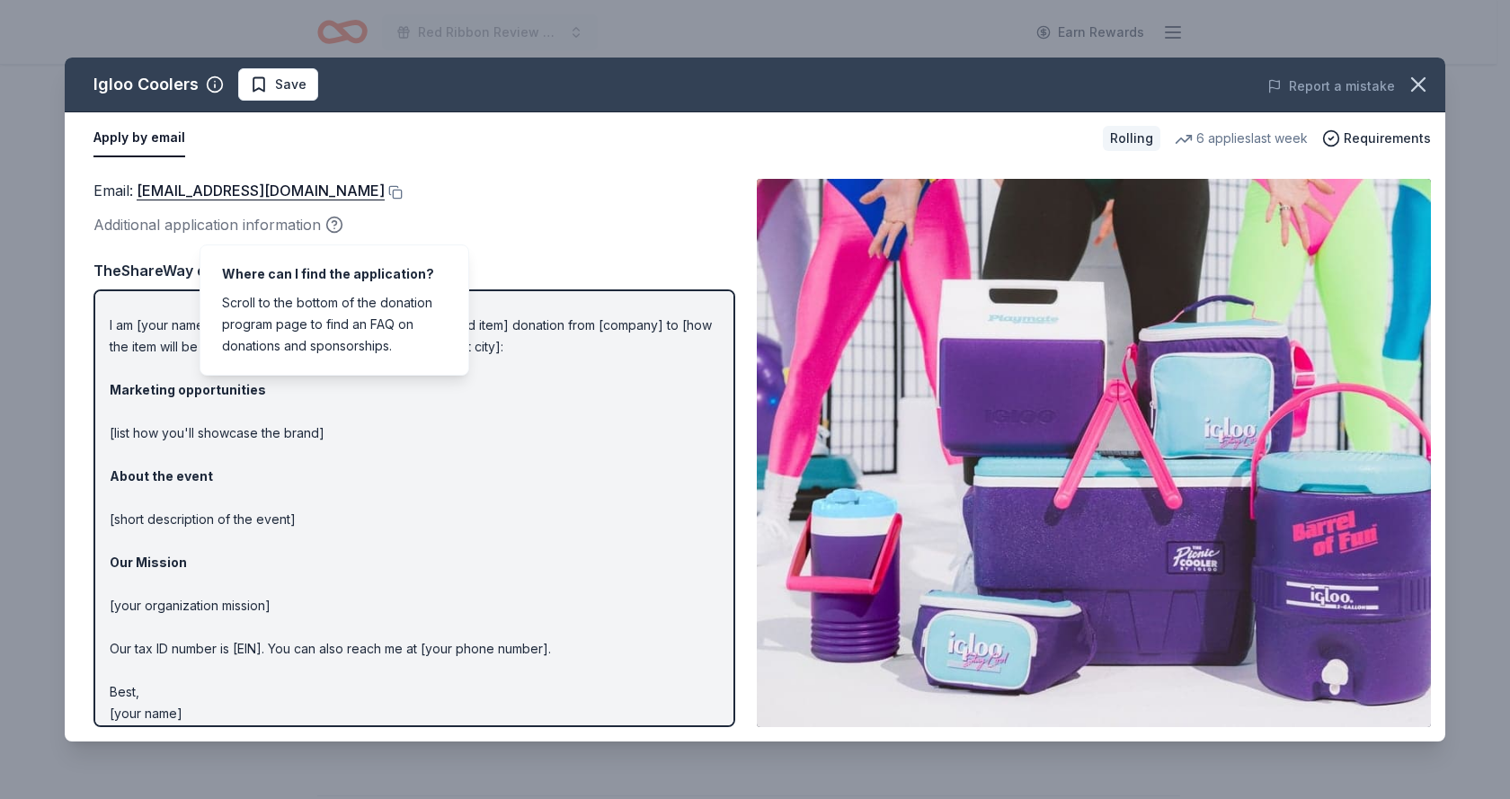
scroll to position [48, 0]
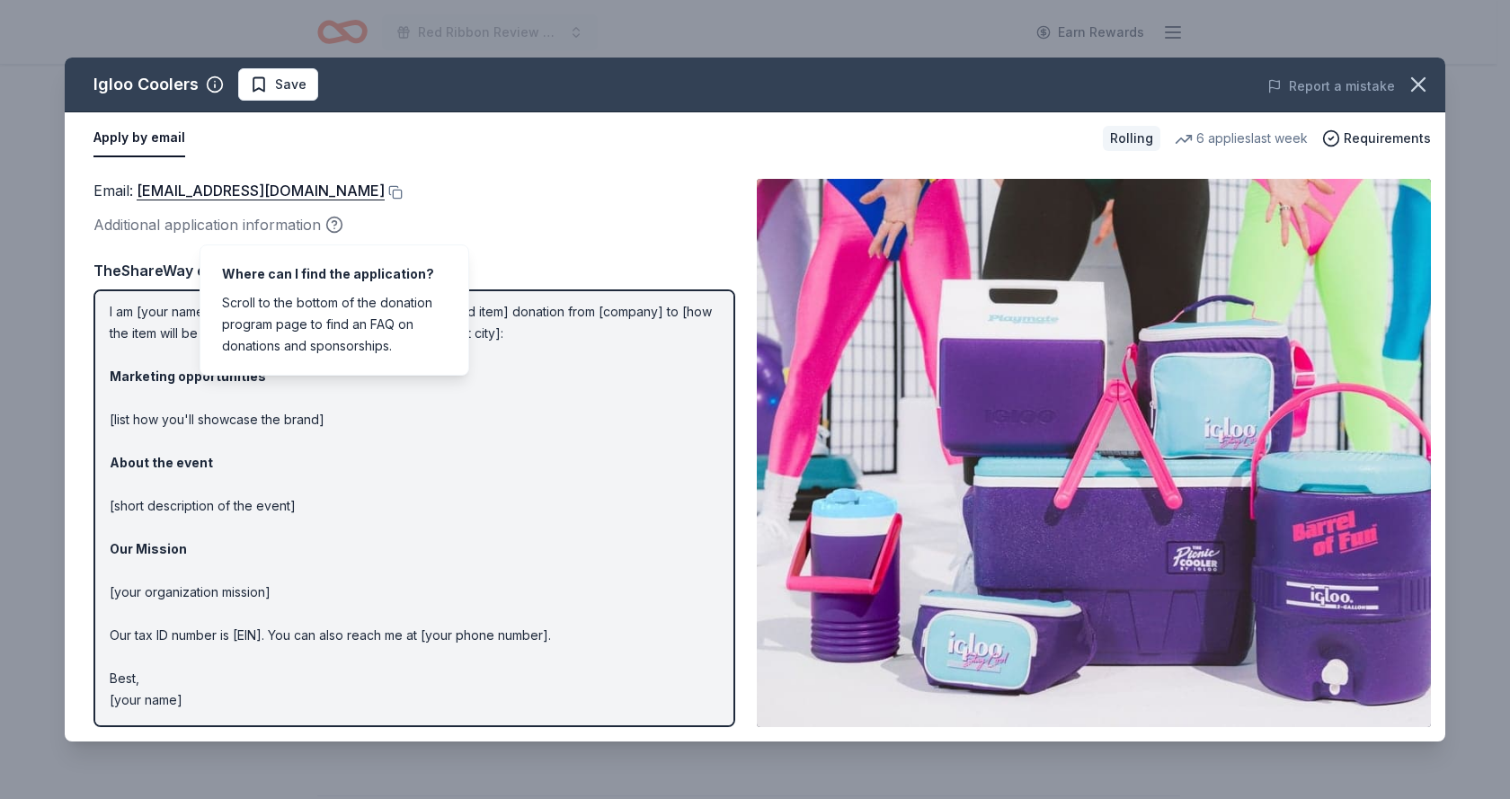
click at [558, 230] on div "Additional application information" at bounding box center [414, 224] width 642 height 23
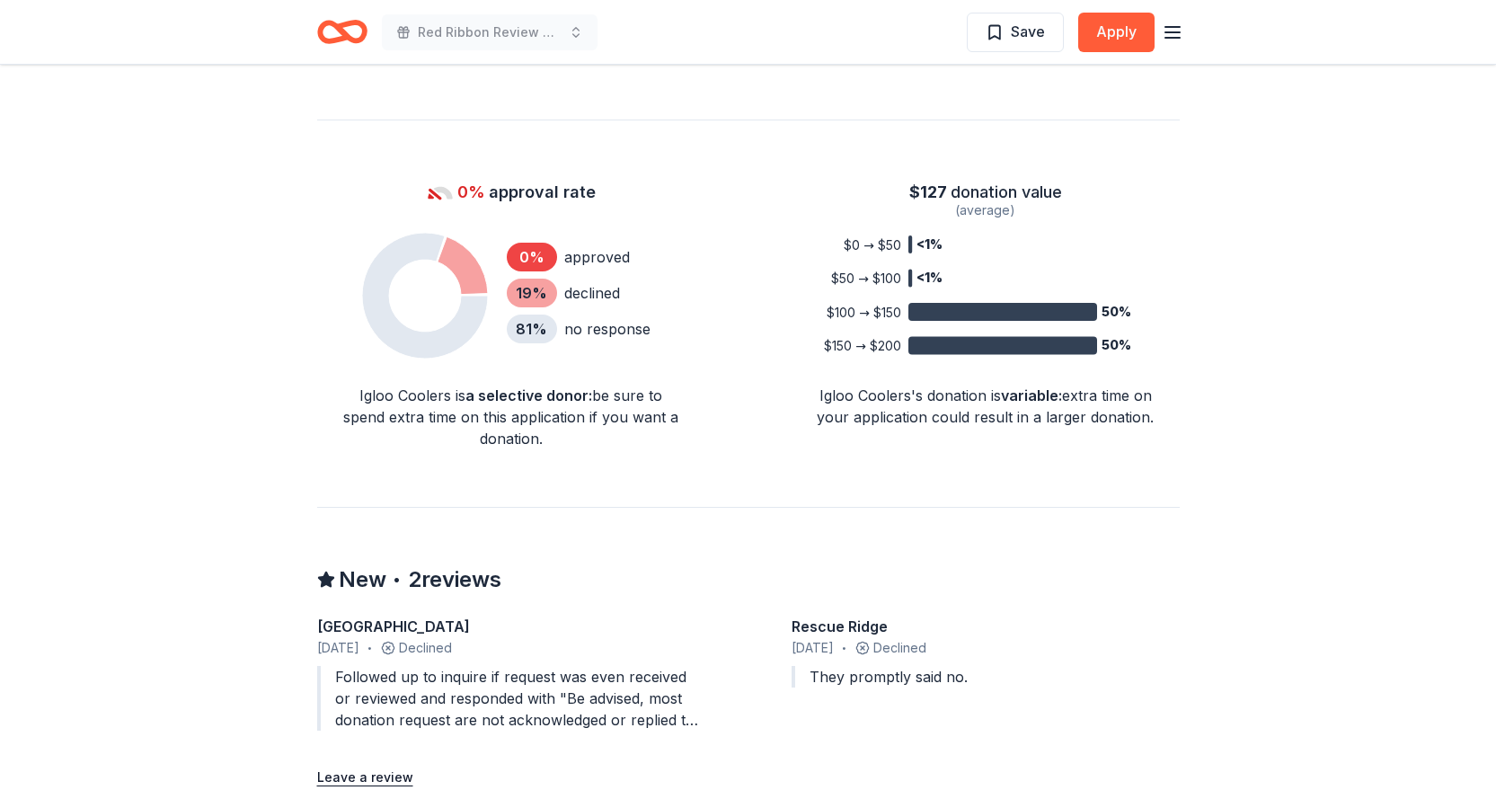
scroll to position [1168, 0]
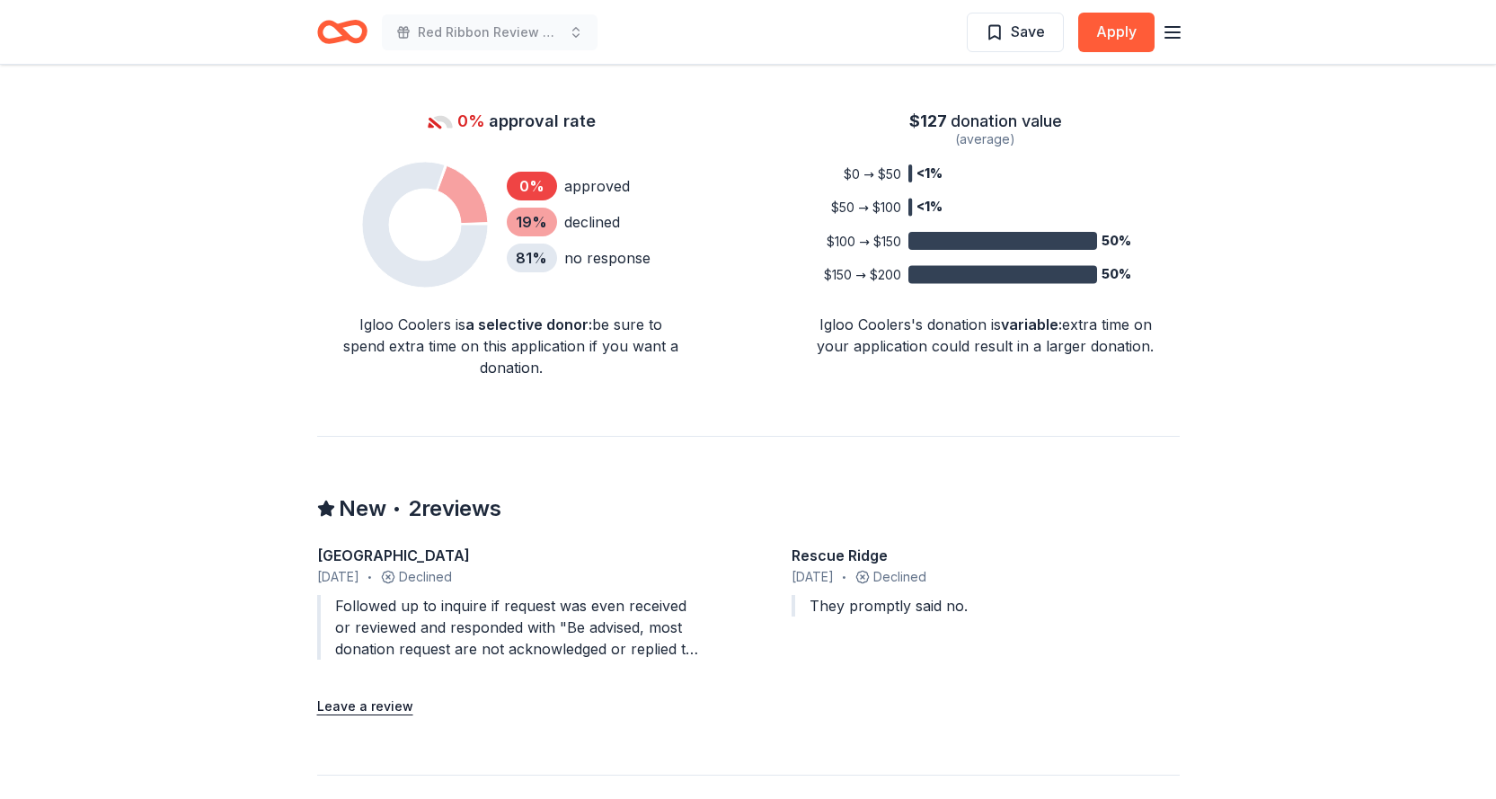
click at [452, 652] on div "Followed up to inquire if request was even received or reviewed and responded w…" at bounding box center [511, 627] width 388 height 65
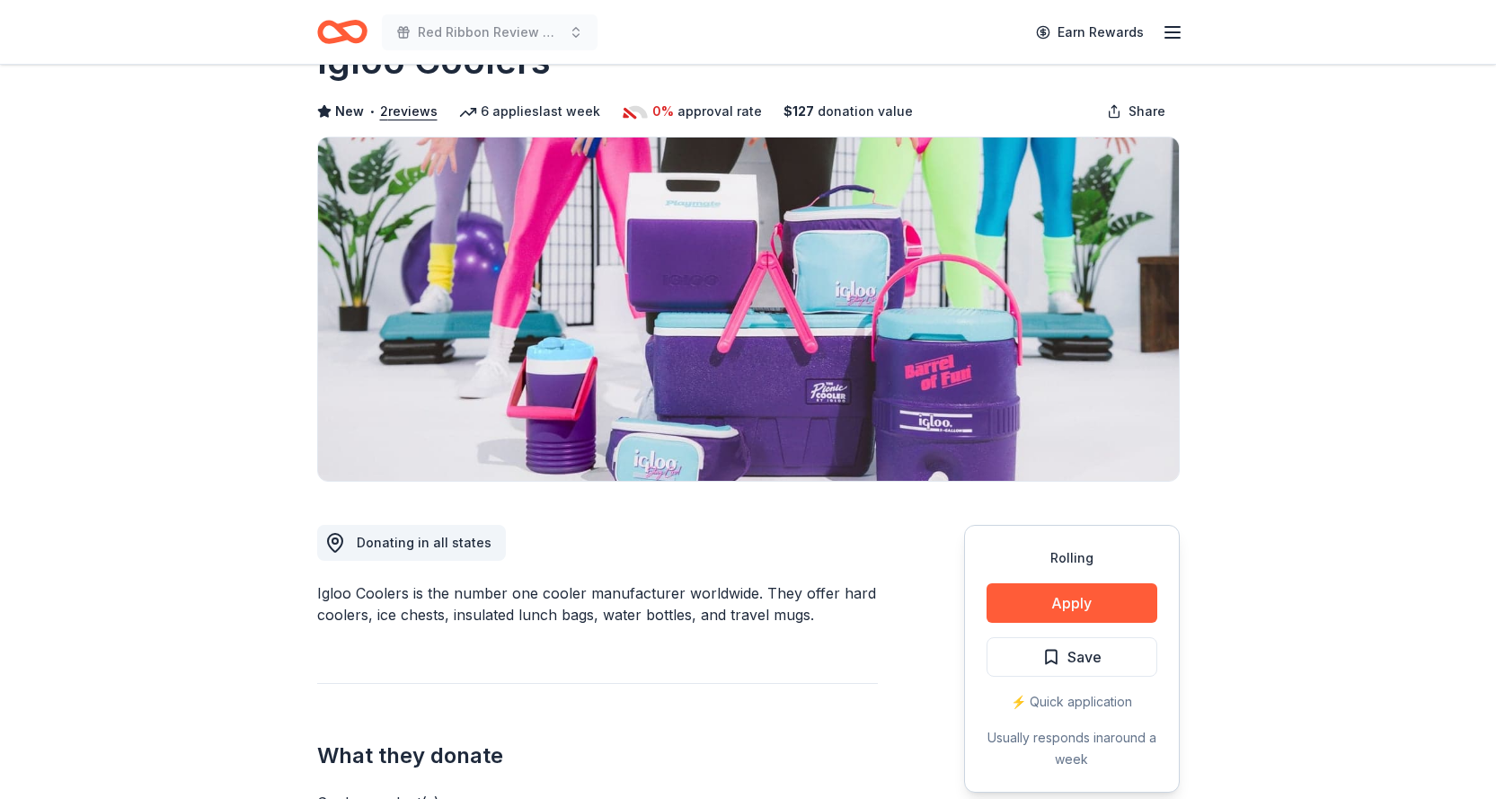
scroll to position [0, 0]
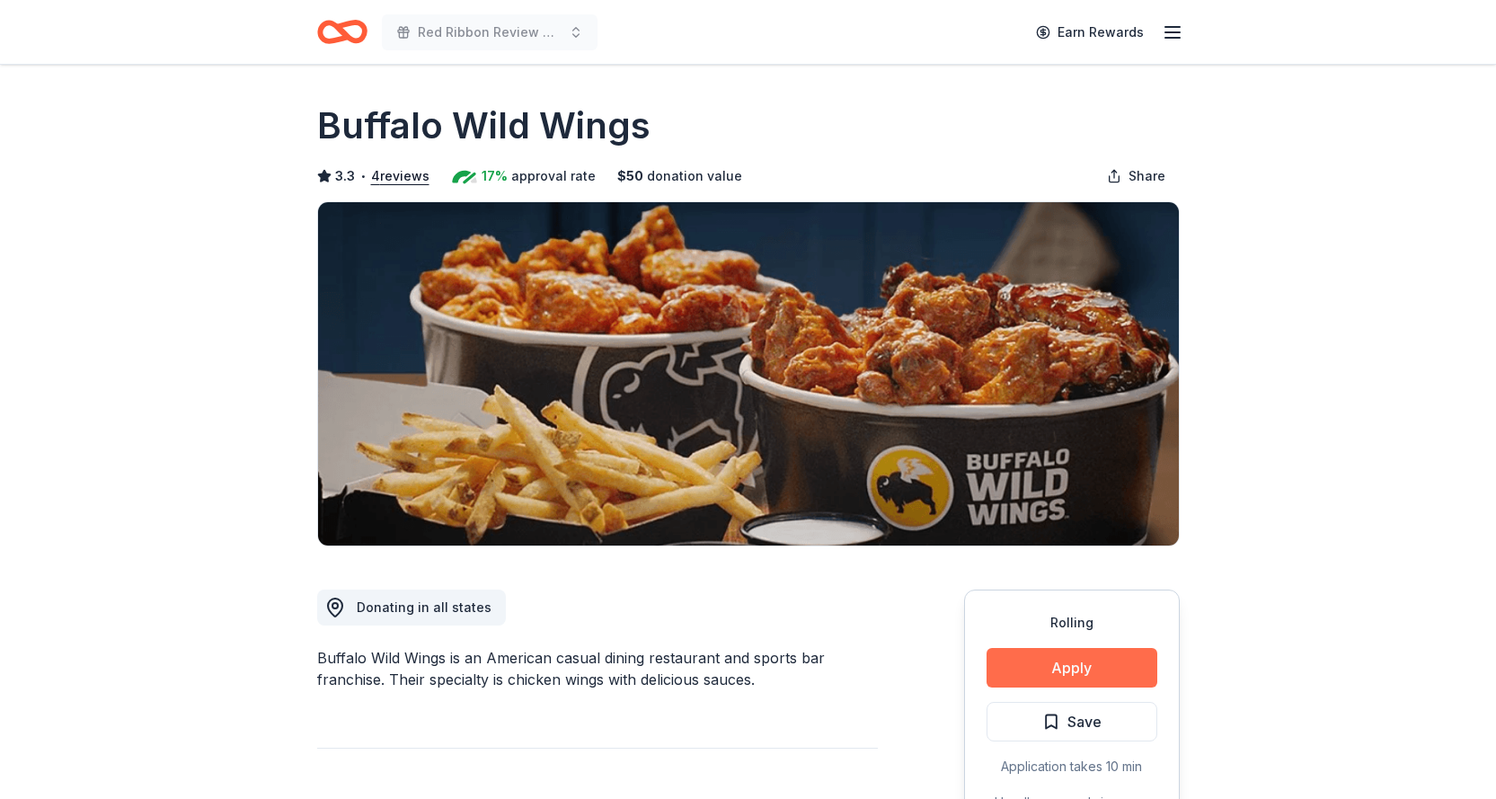
click at [1051, 657] on button "Apply" at bounding box center [1072, 668] width 171 height 40
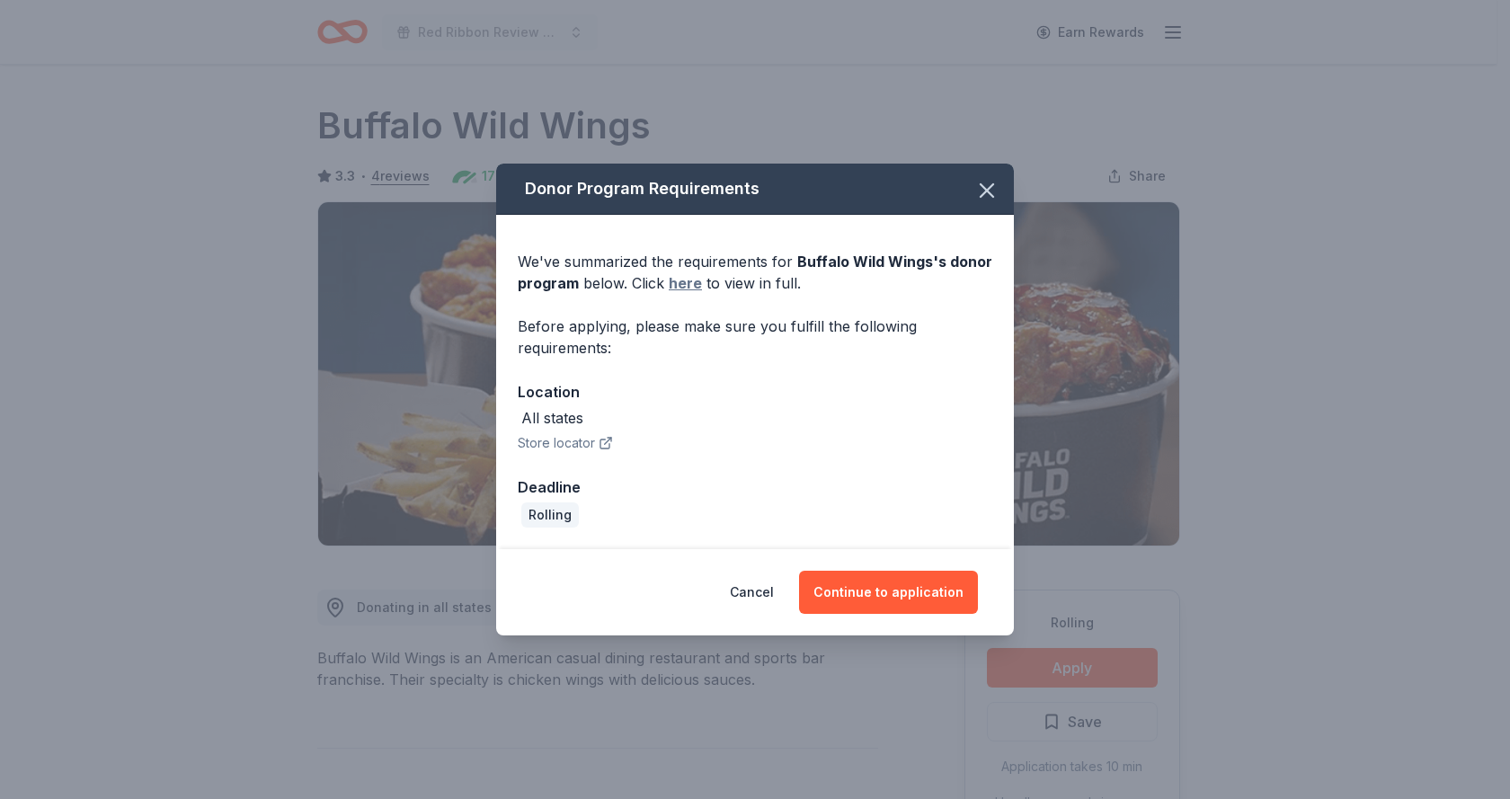
click at [676, 285] on link "here" at bounding box center [685, 283] width 33 height 22
click at [886, 591] on button "Continue to application" at bounding box center [888, 592] width 179 height 43
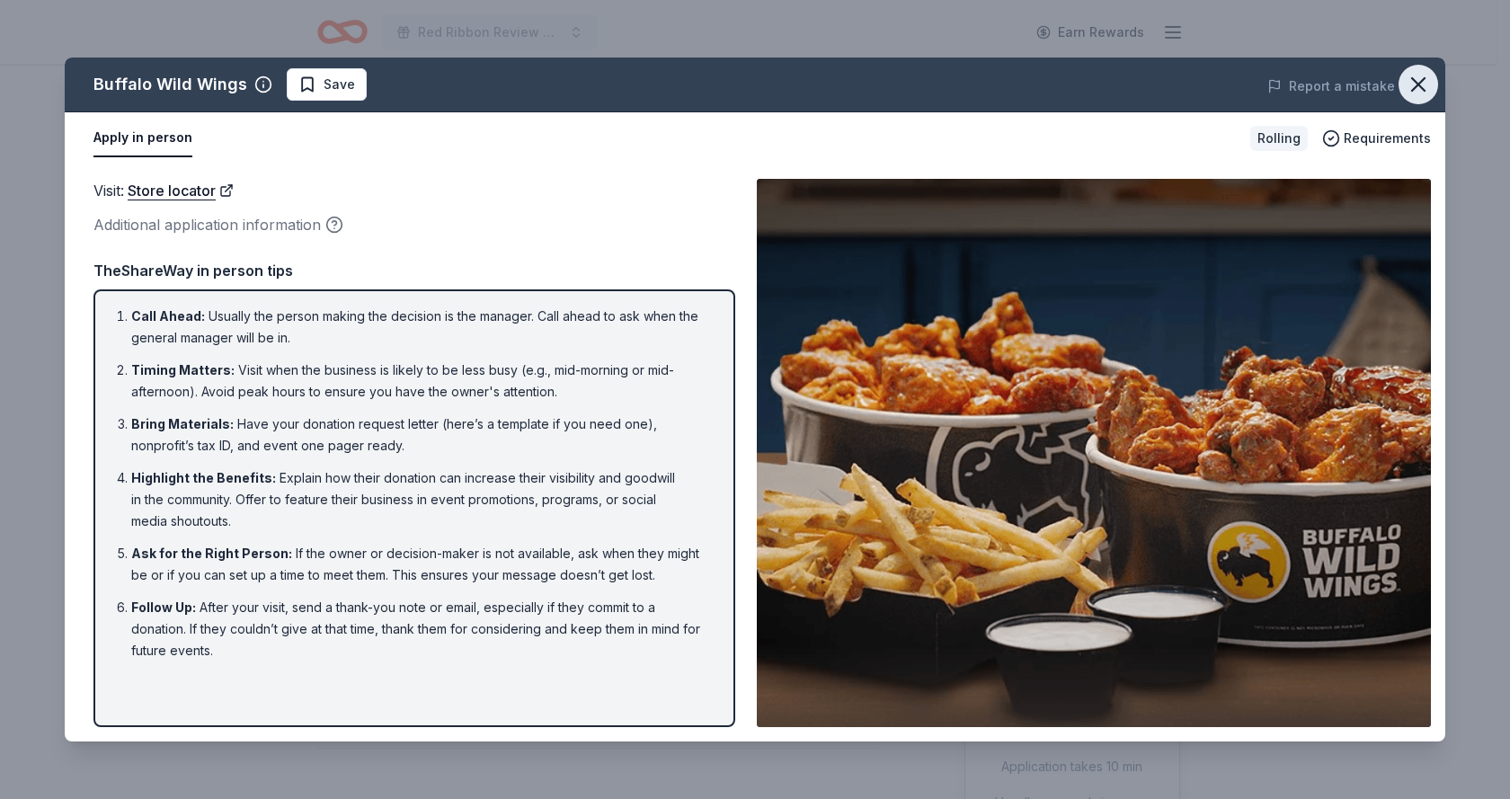
click at [1415, 79] on icon "button" at bounding box center [1417, 84] width 25 height 25
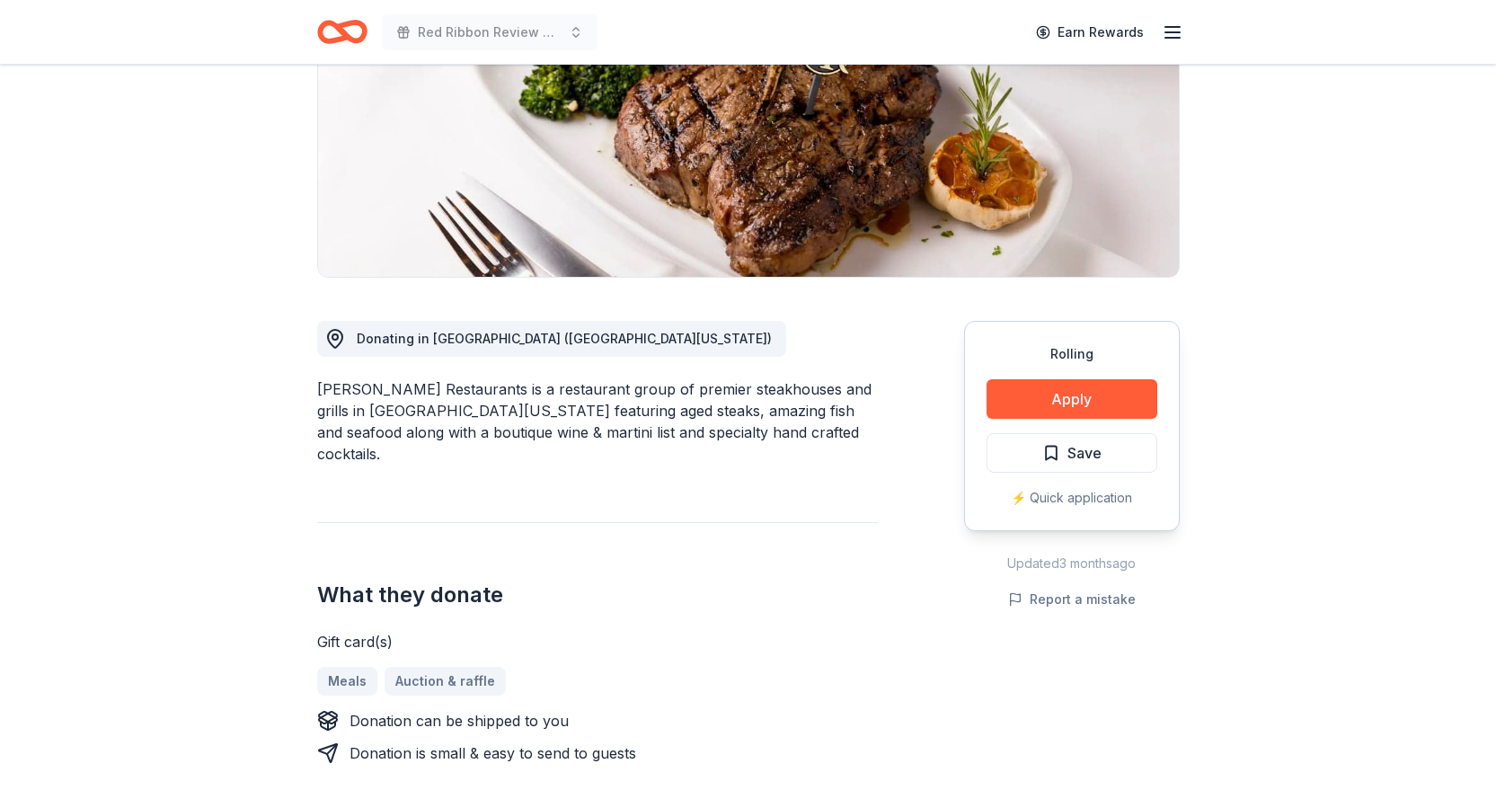
scroll to position [270, 0]
click at [1087, 401] on button "Apply" at bounding box center [1072, 398] width 171 height 40
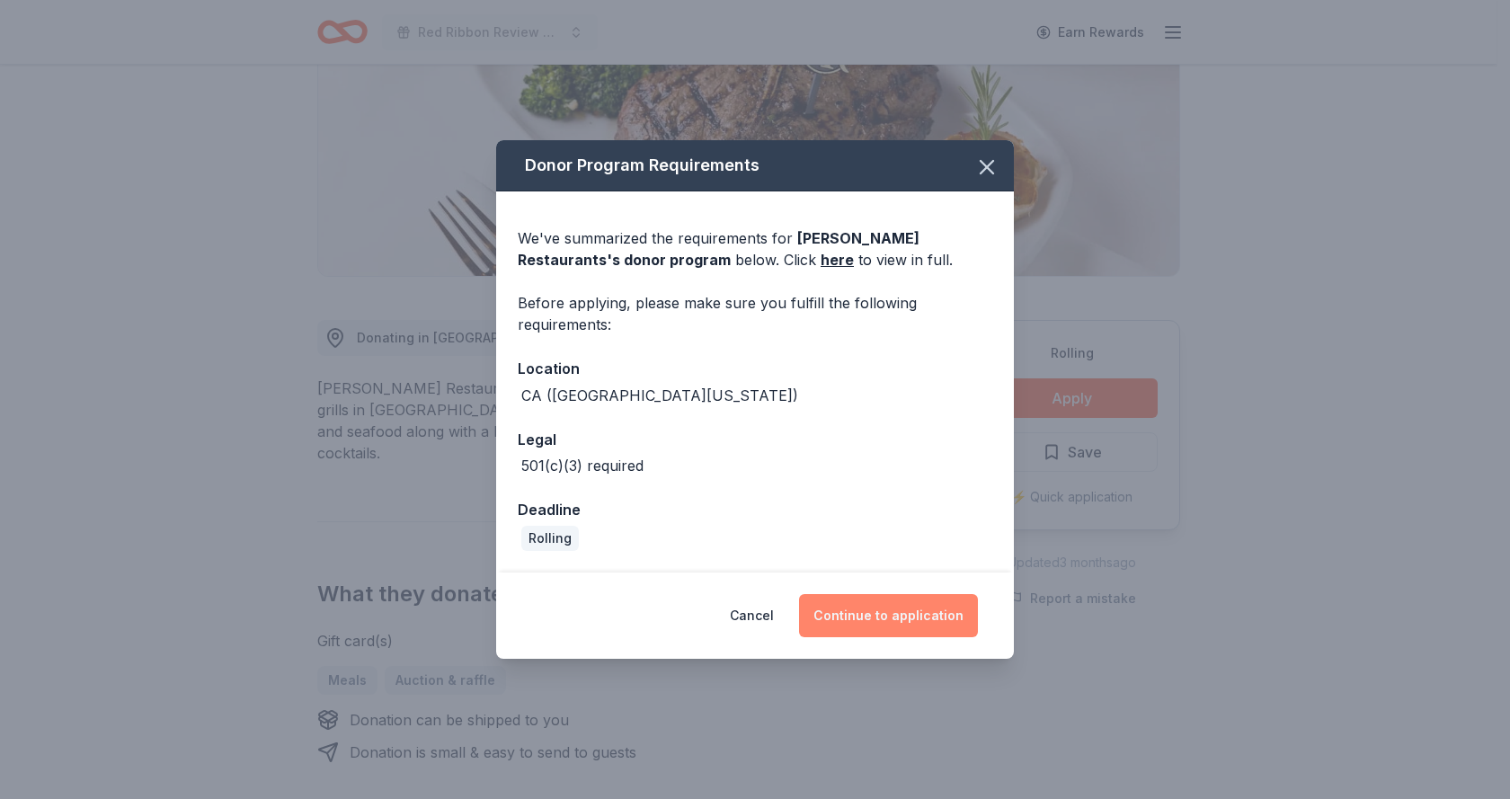
click at [891, 619] on button "Continue to application" at bounding box center [888, 615] width 179 height 43
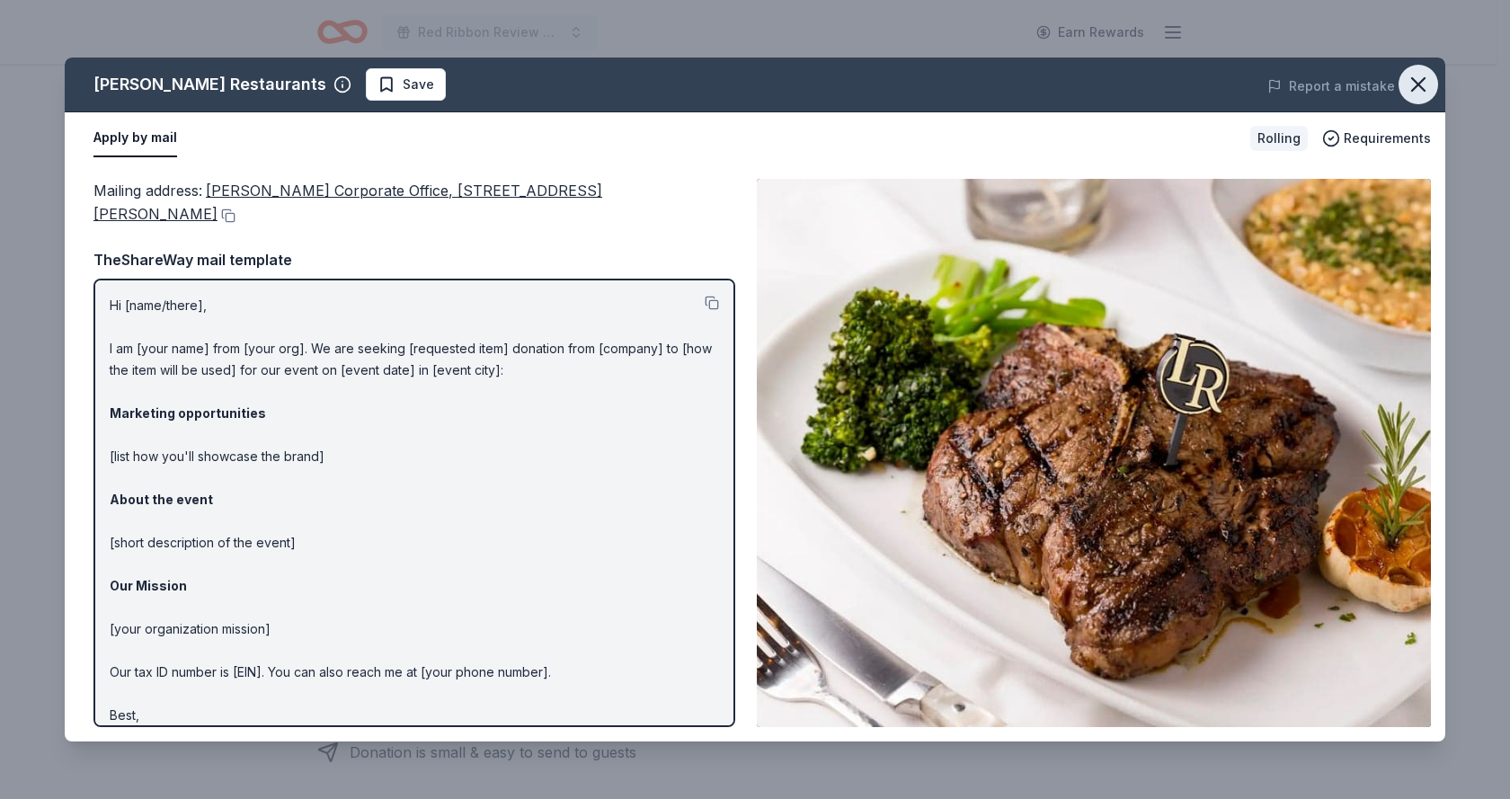
click at [1411, 96] on icon "button" at bounding box center [1417, 84] width 25 height 25
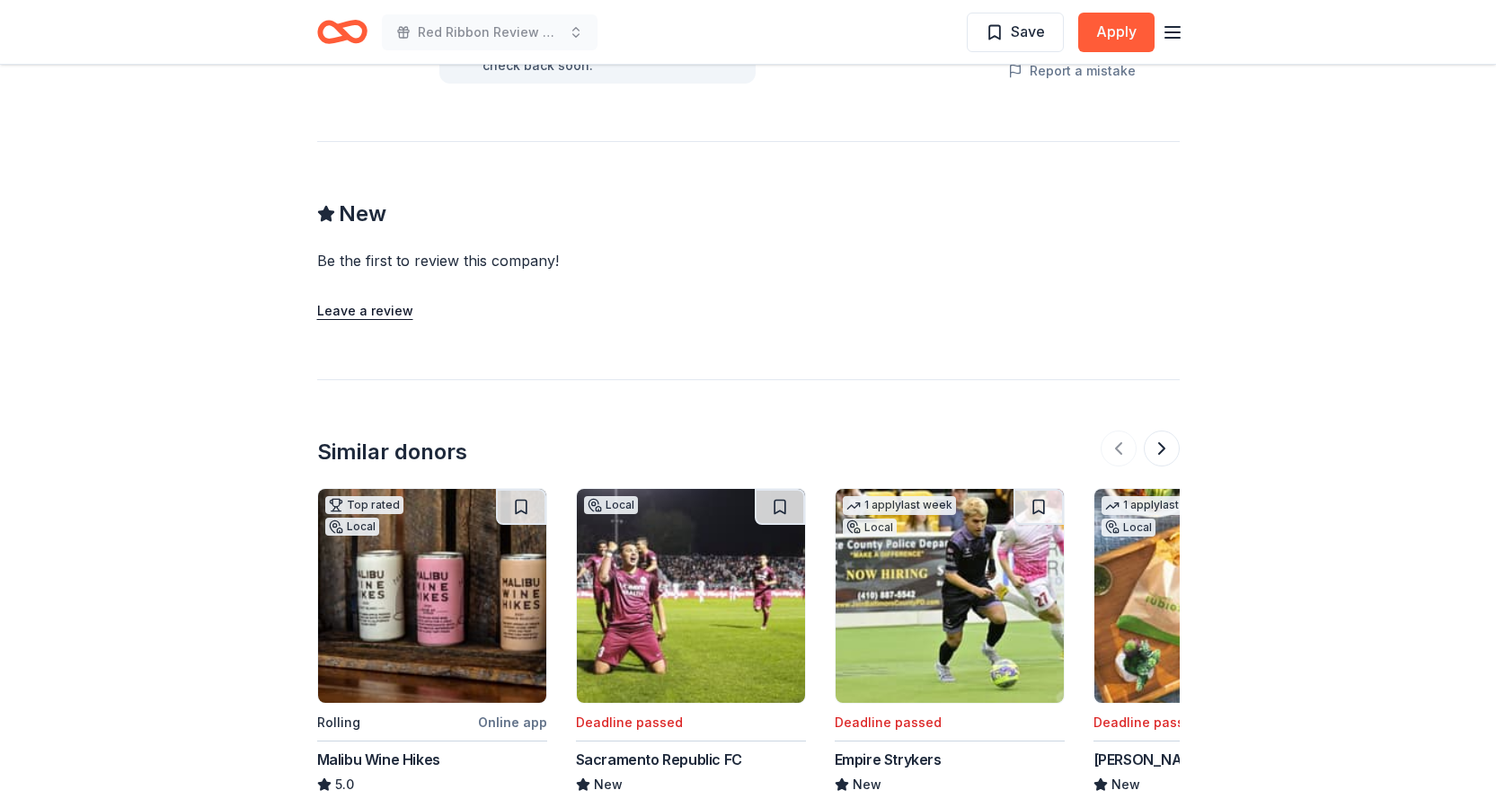
scroll to position [1707, 0]
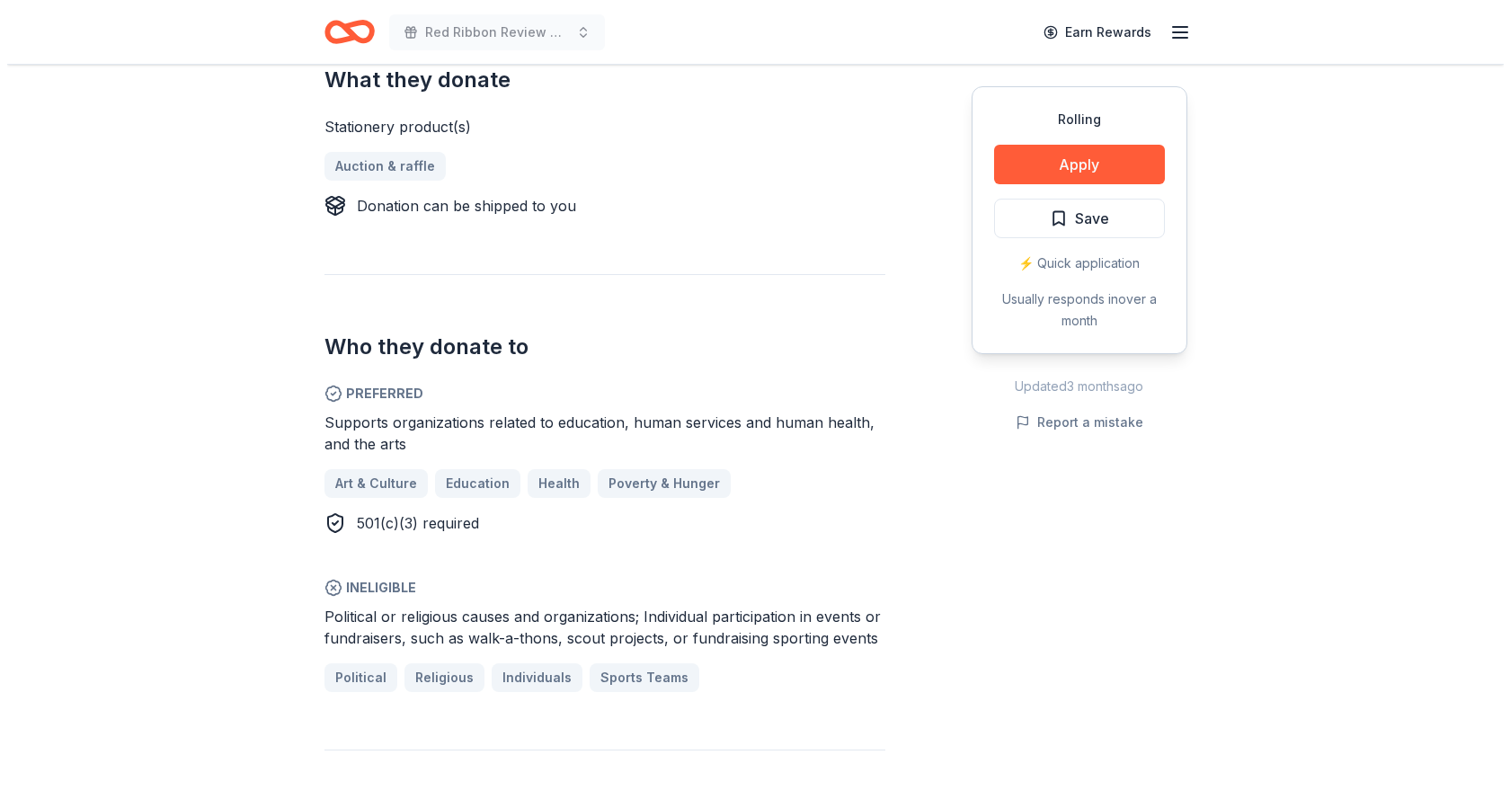
scroll to position [629, 0]
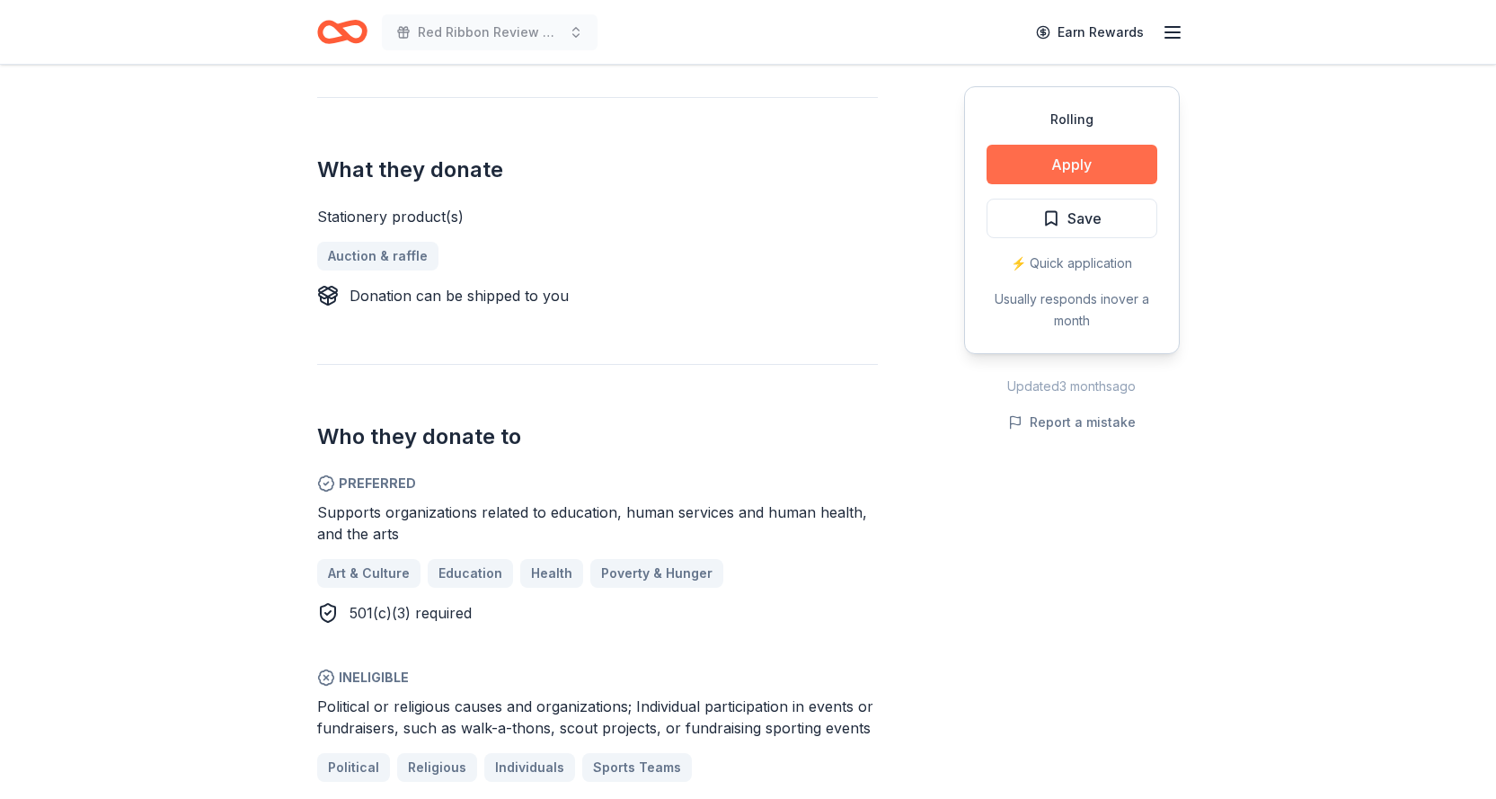
click at [1110, 171] on button "Apply" at bounding box center [1072, 165] width 171 height 40
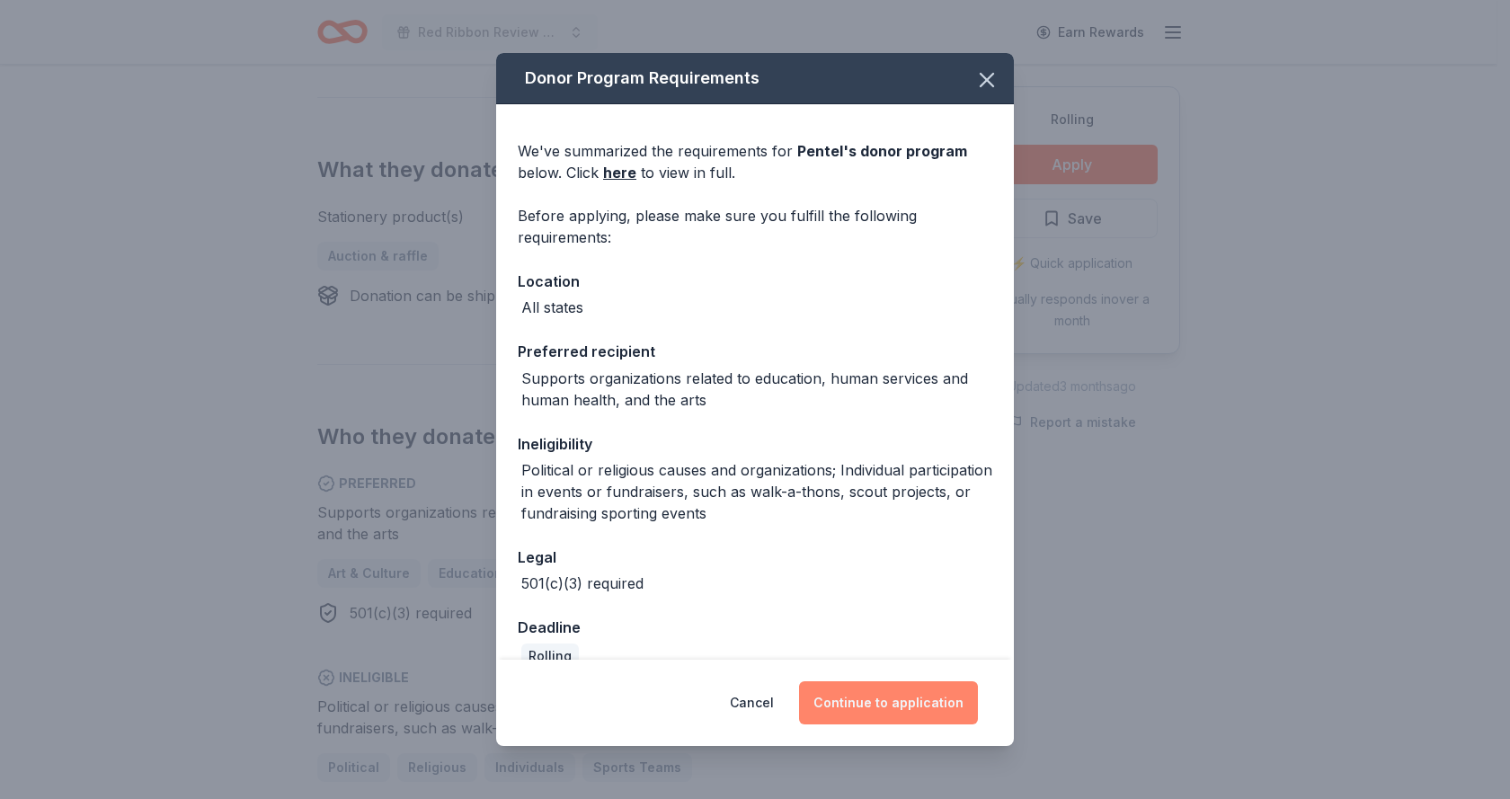
click at [920, 693] on button "Continue to application" at bounding box center [888, 702] width 179 height 43
